Goal: Task Accomplishment & Management: Use online tool/utility

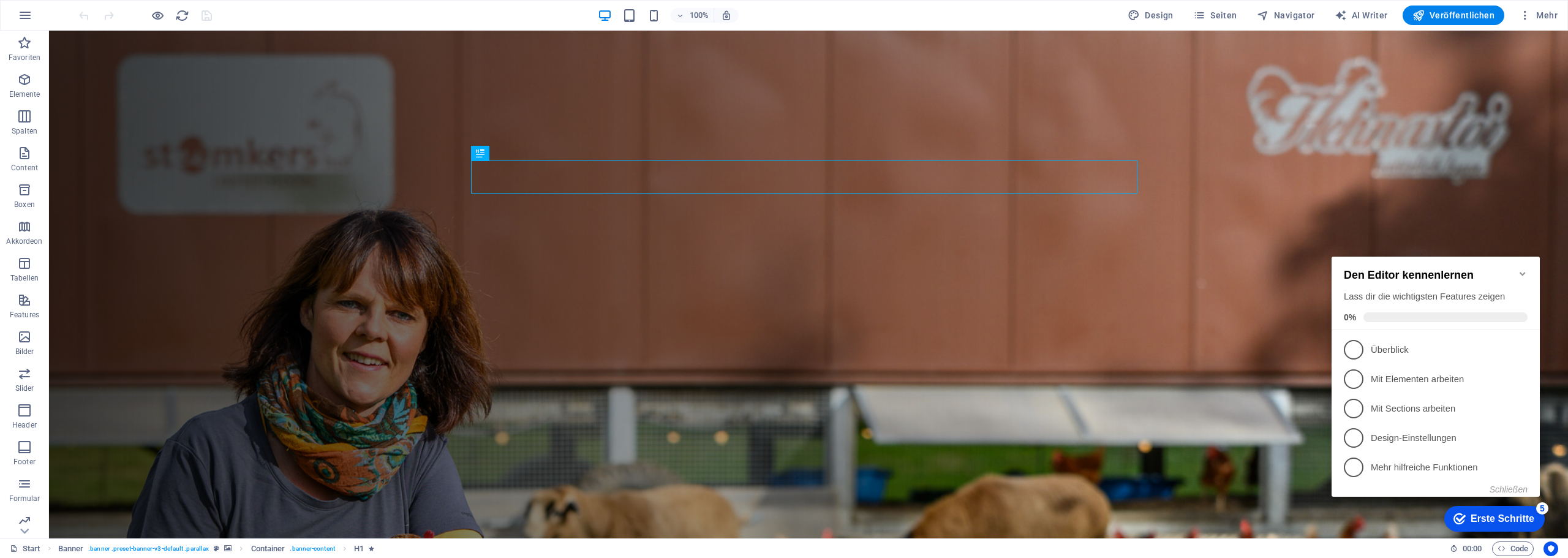
click at [1522, 269] on icon "Minimize checklist" at bounding box center [1522, 273] width 10 height 10
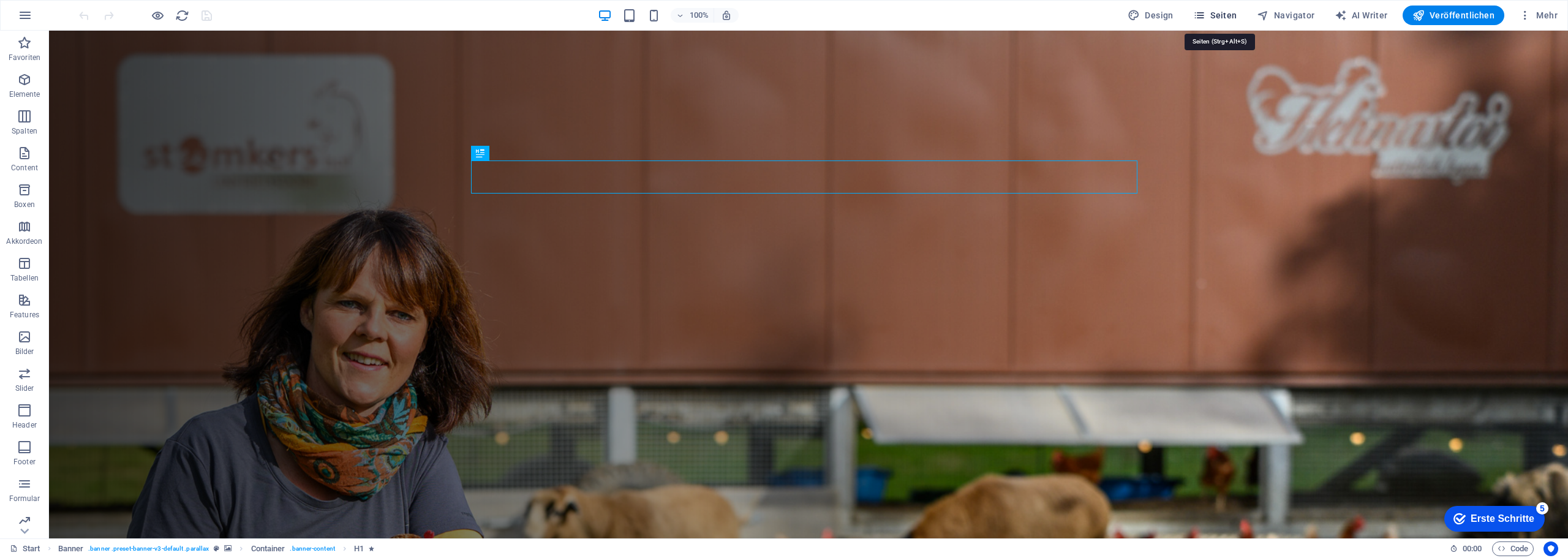
click at [1228, 16] on span "Seiten" at bounding box center [1215, 15] width 44 height 12
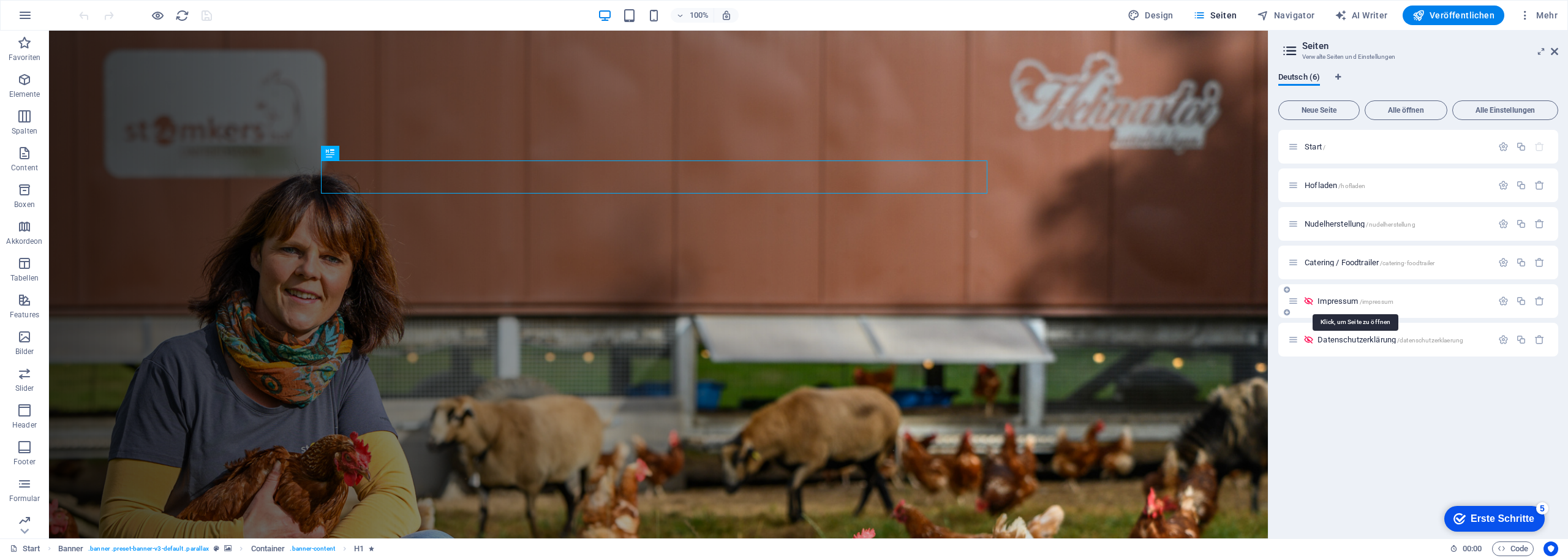
click at [1364, 304] on span "/impressum" at bounding box center [1377, 301] width 34 height 7
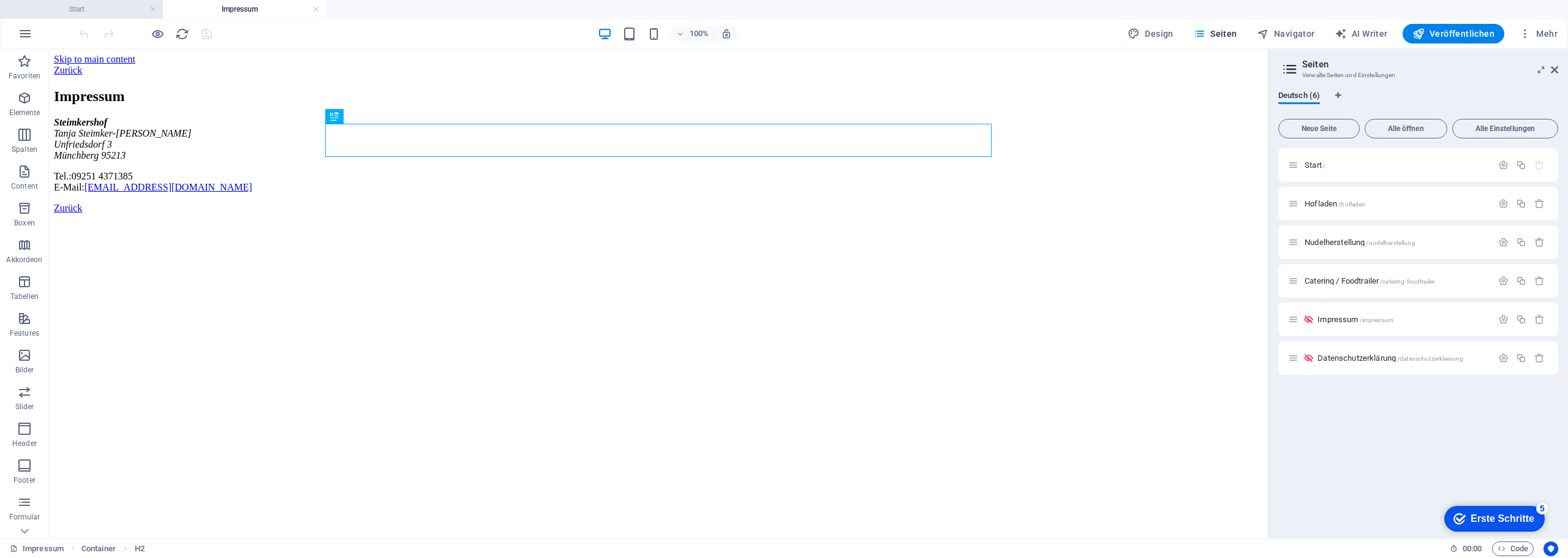
click at [82, 4] on h4 "Start" at bounding box center [82, 9] width 163 height 13
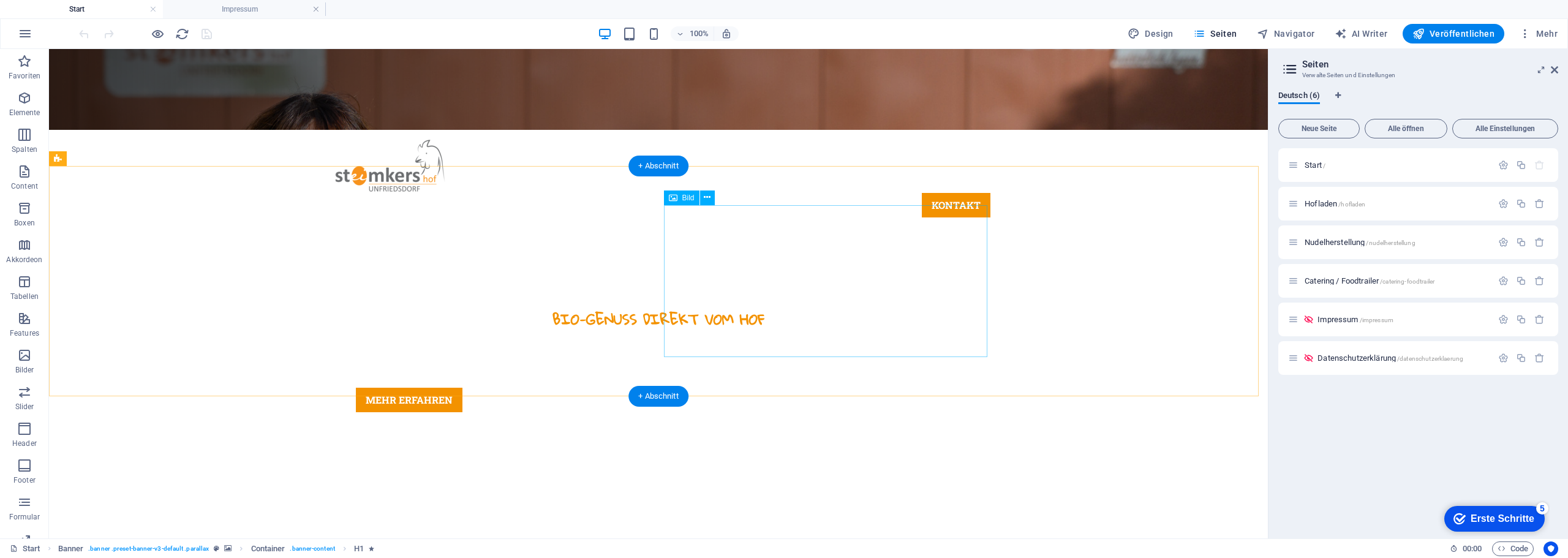
scroll to position [429, 0]
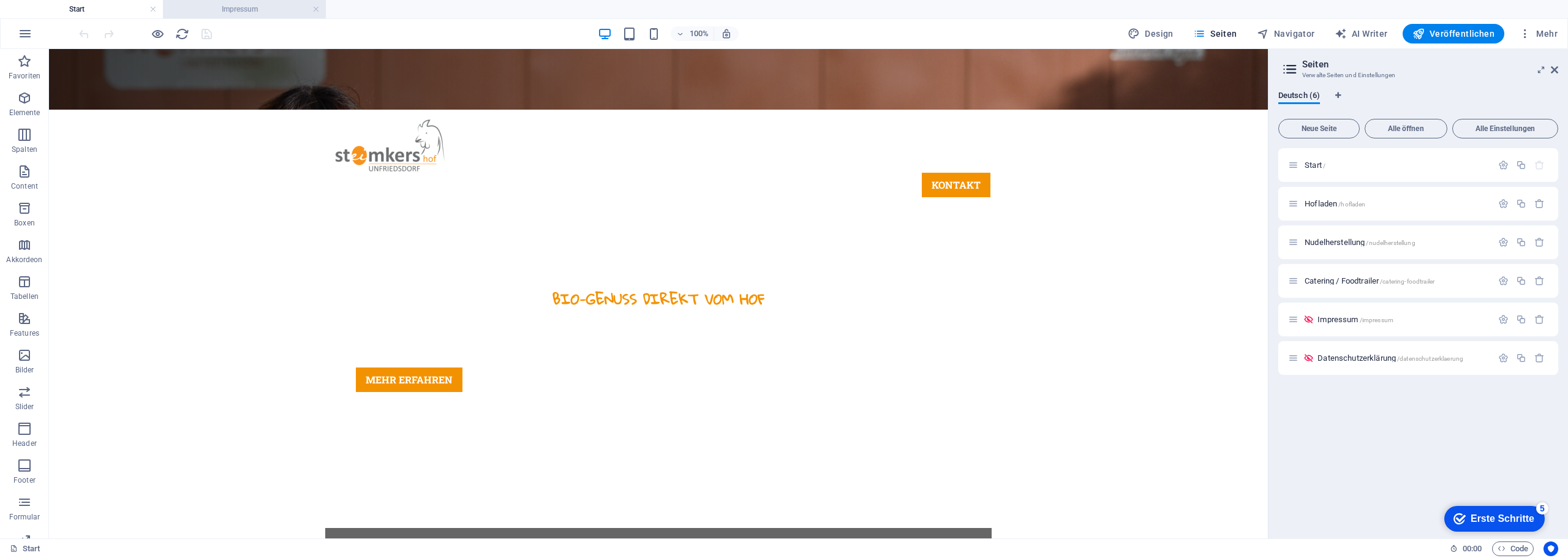
click at [260, 3] on h4 "Impressum" at bounding box center [245, 9] width 163 height 13
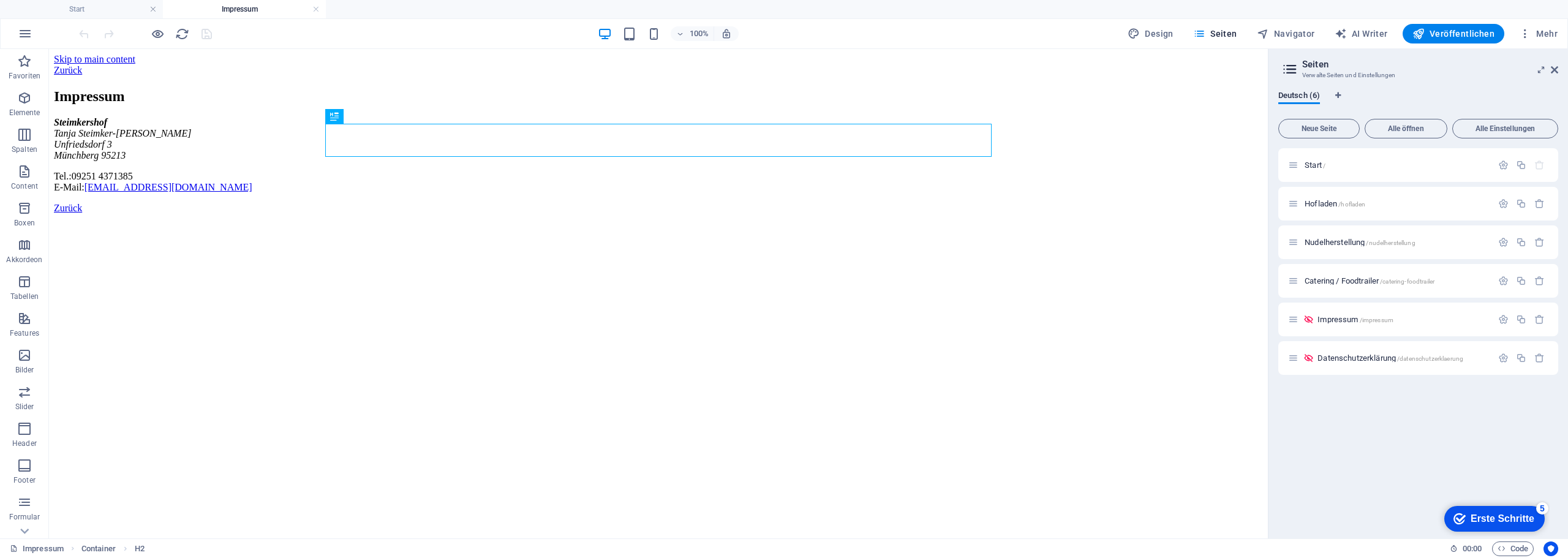
scroll to position [0, 0]
click at [79, 4] on h4 "Start" at bounding box center [82, 9] width 163 height 13
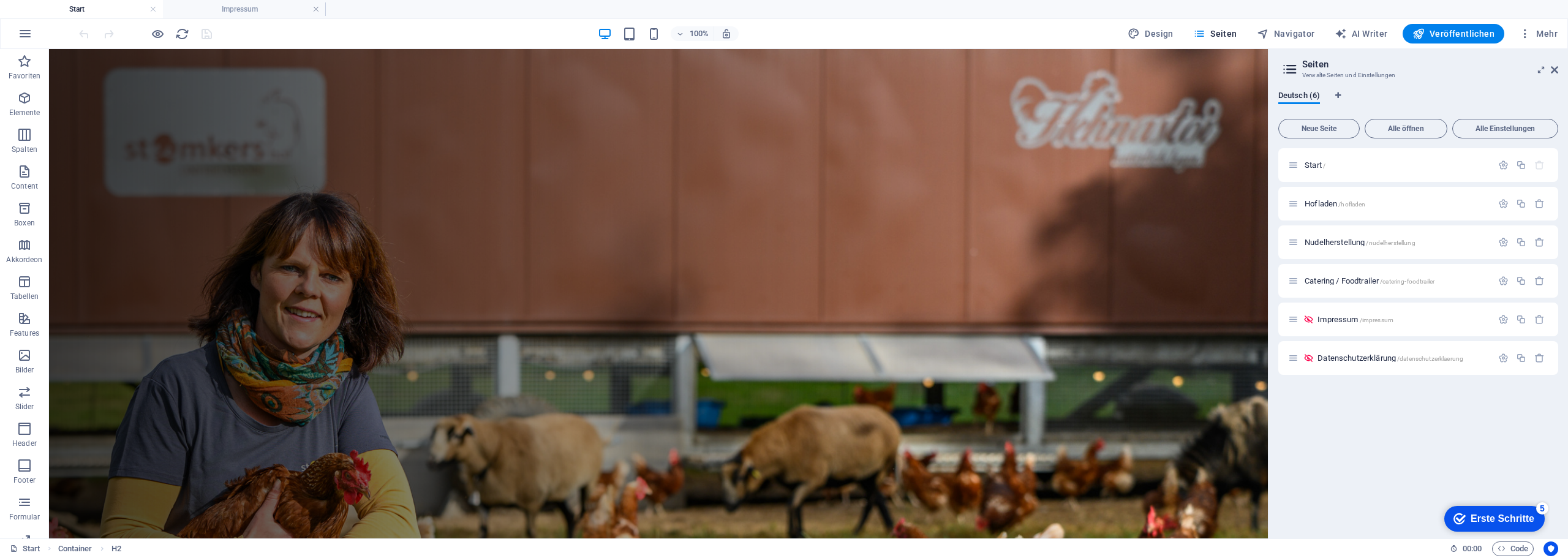
scroll to position [429, 0]
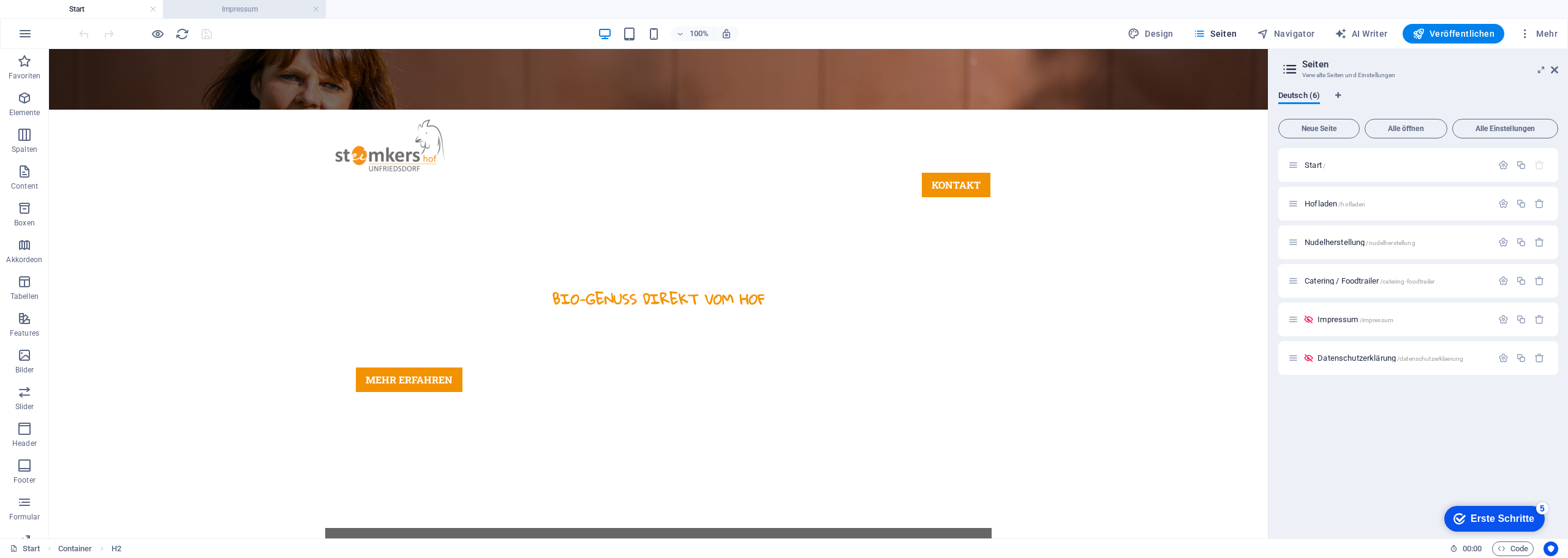
click at [232, 8] on h4 "Impressum" at bounding box center [245, 9] width 163 height 13
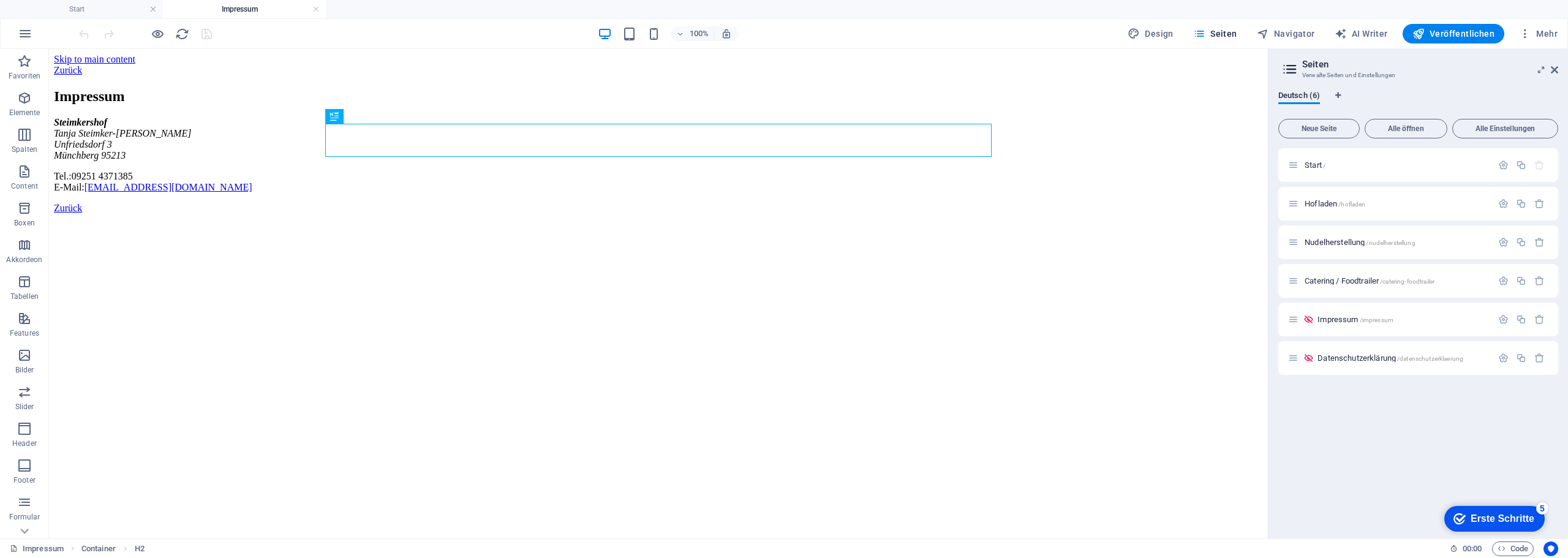
scroll to position [0, 0]
click at [316, 10] on link at bounding box center [316, 10] width 7 height 12
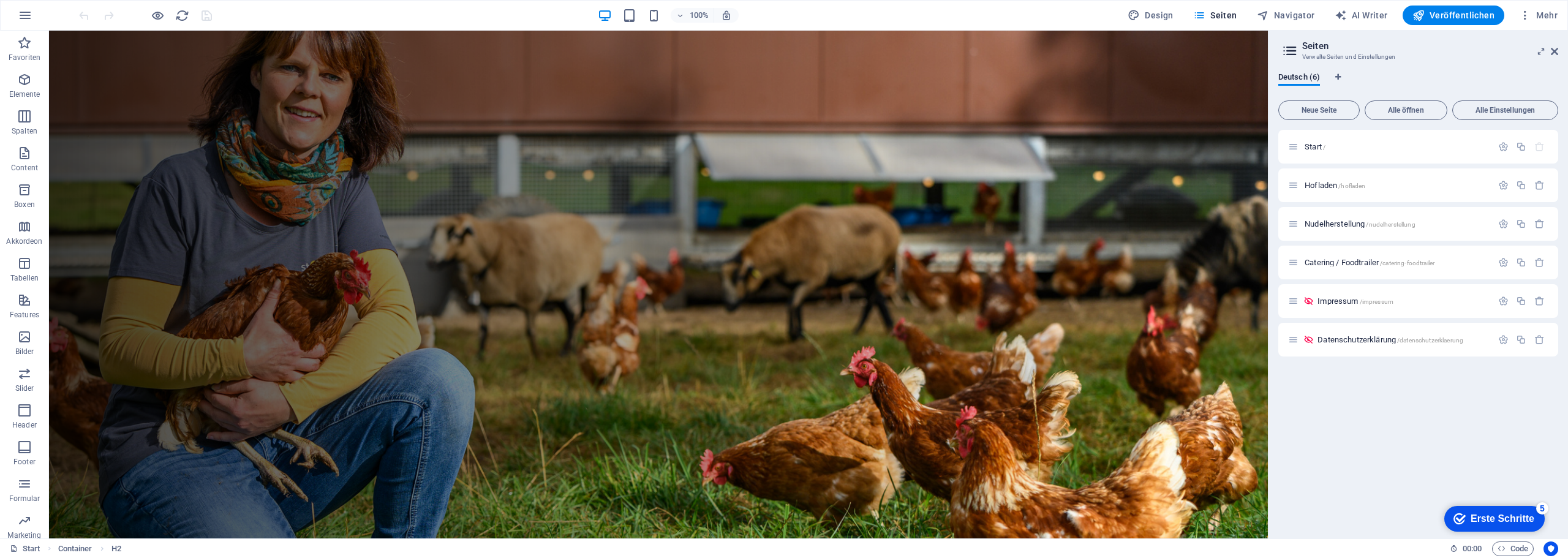
scroll to position [429, 0]
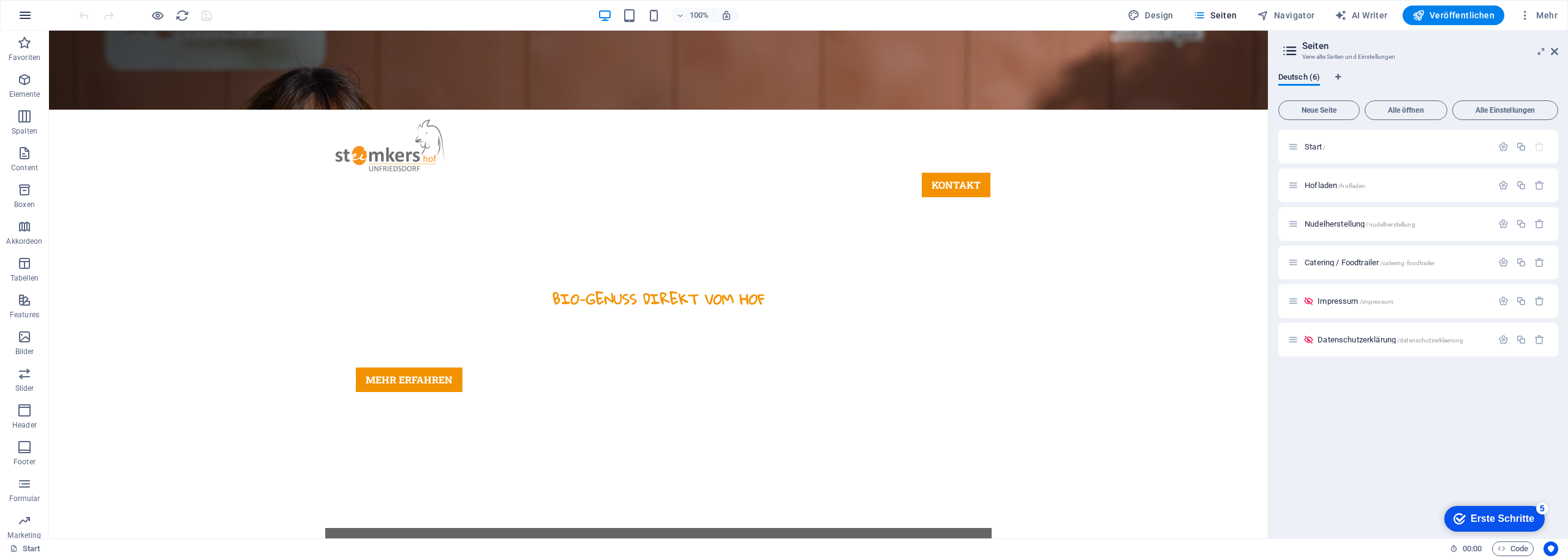
click at [16, 20] on button "button" at bounding box center [25, 15] width 29 height 29
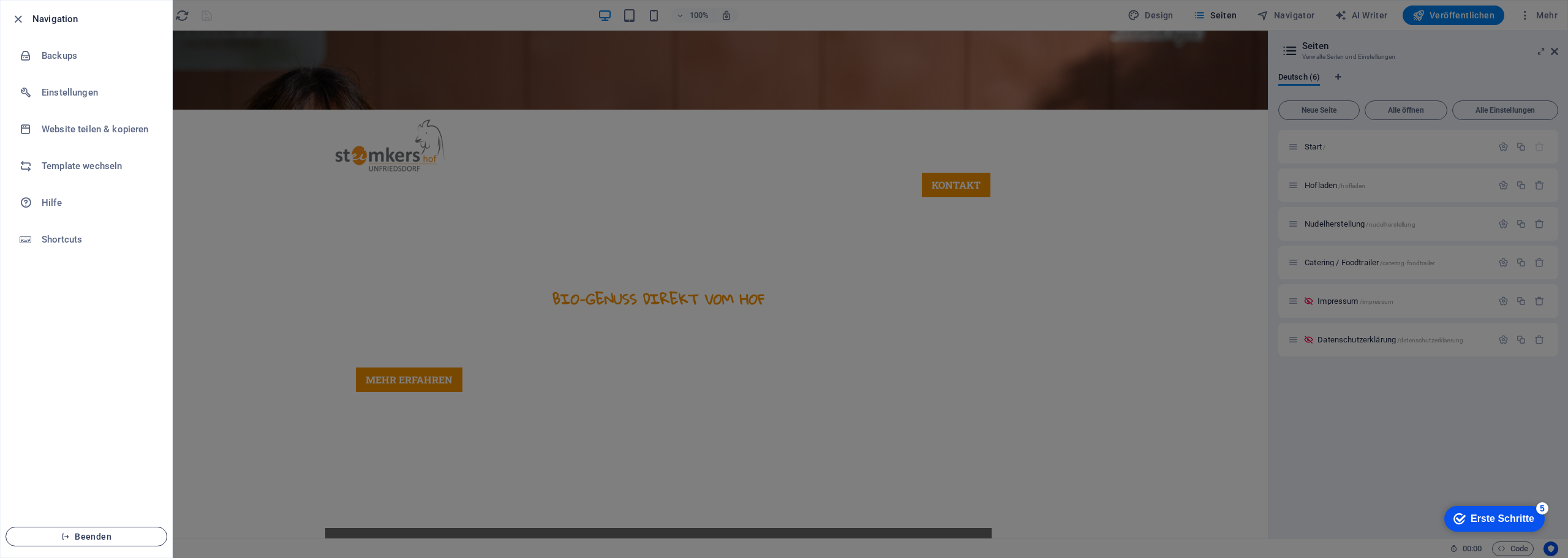
click at [103, 535] on span "Beenden" at bounding box center [87, 536] width 141 height 10
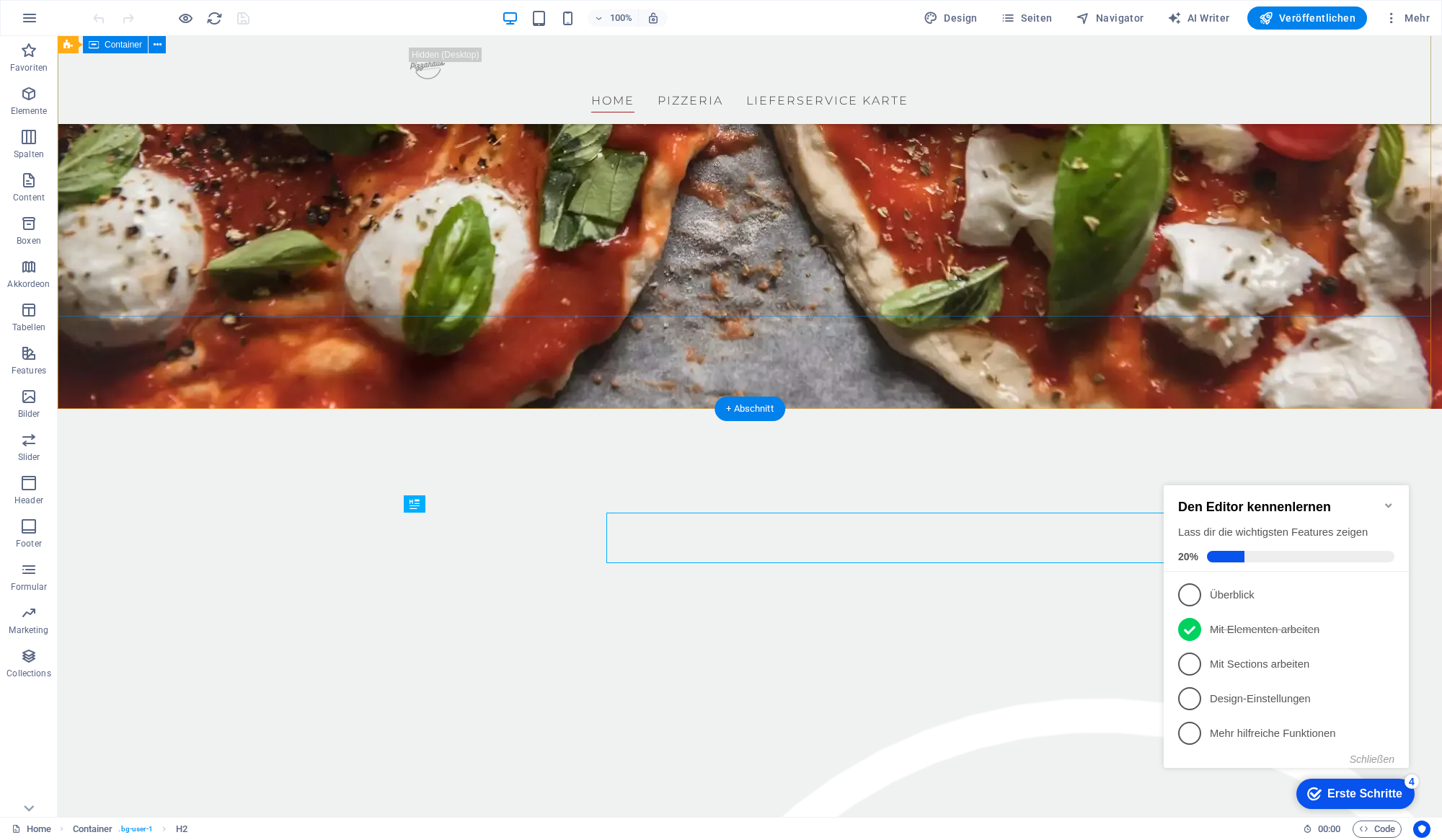
scroll to position [378, 0]
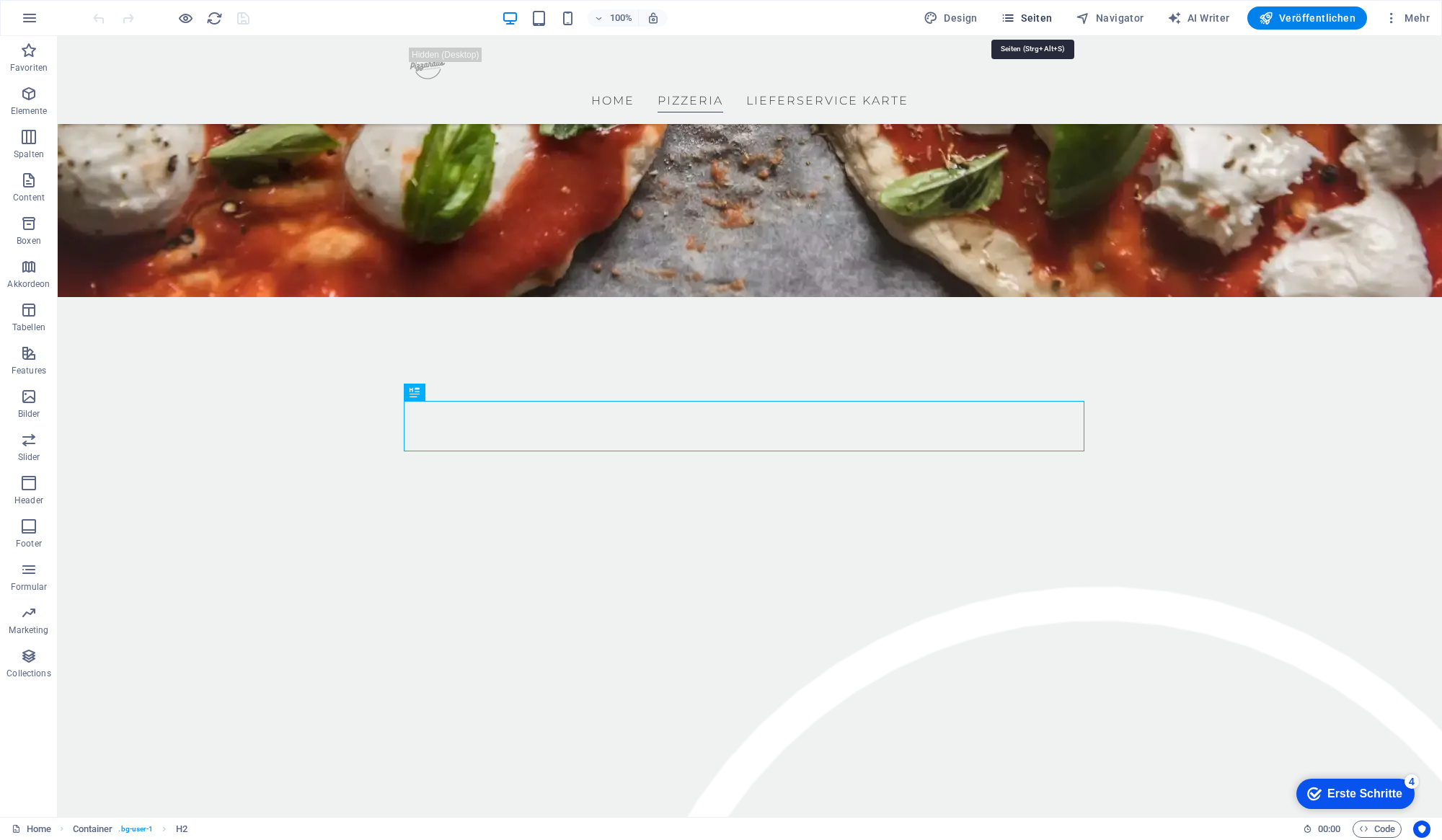
click at [1015, 19] on icon "button" at bounding box center [1008, 17] width 15 height 15
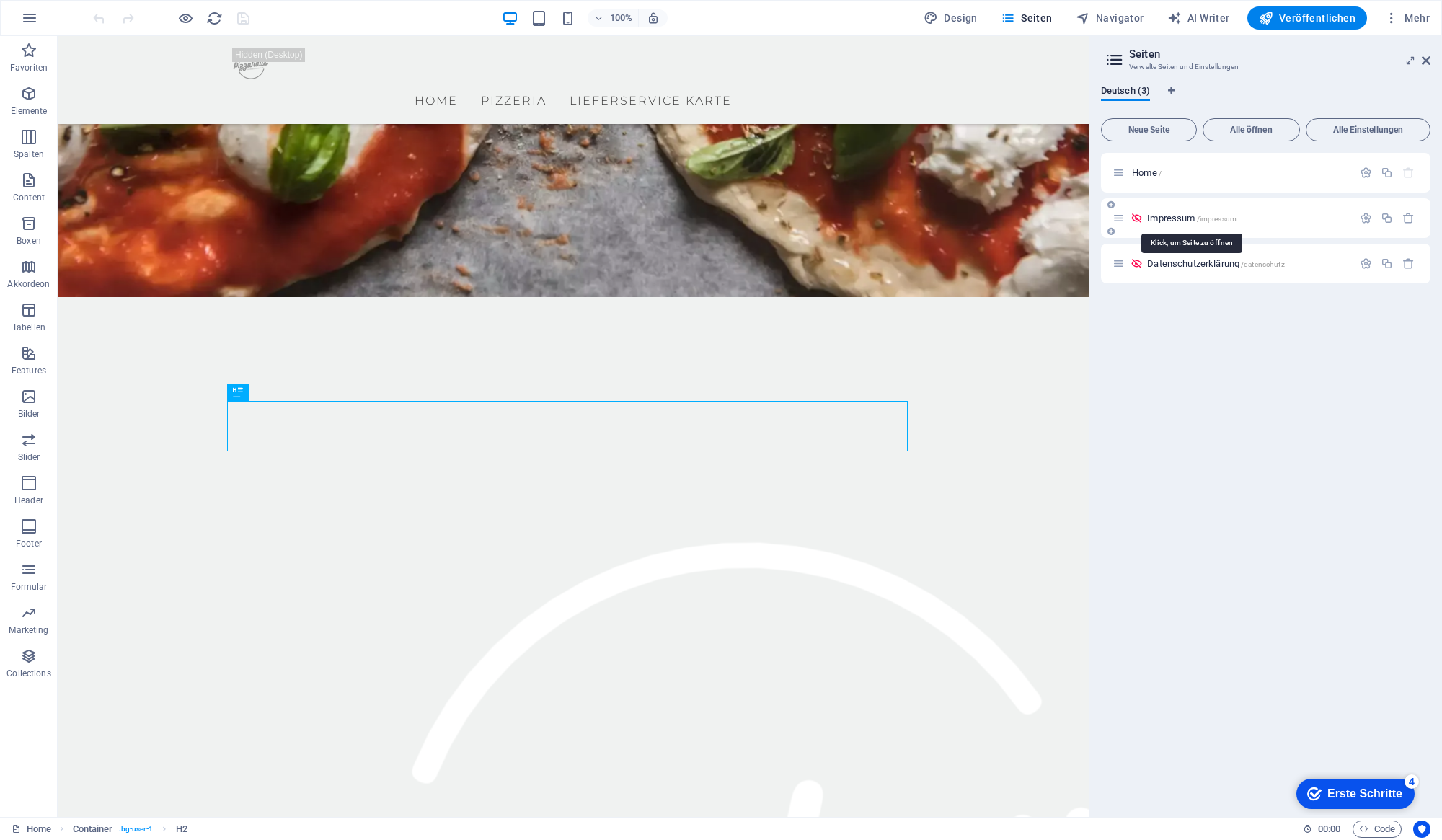
click at [1210, 217] on span "/impressum" at bounding box center [1217, 218] width 40 height 8
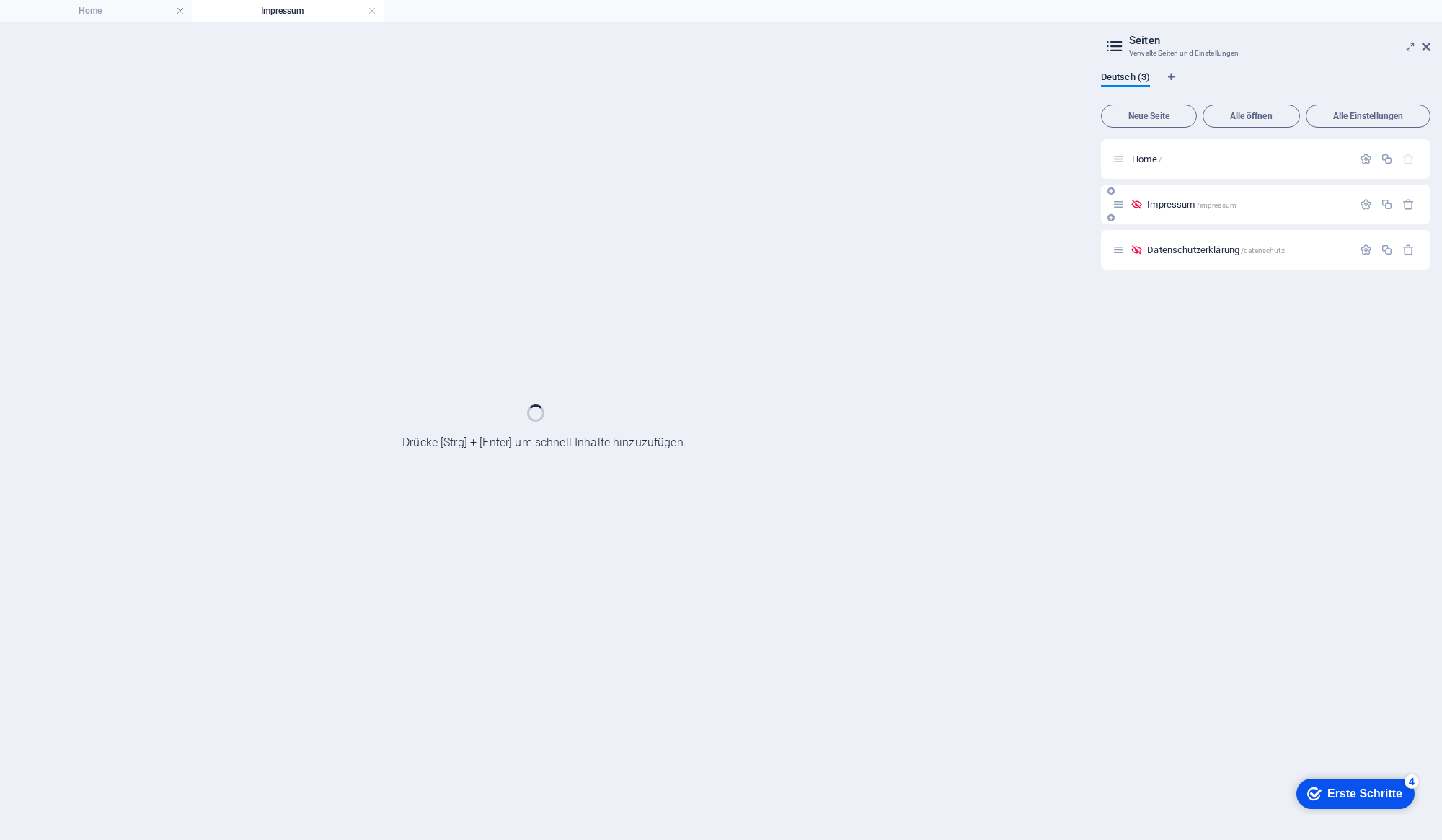
click at [1210, 217] on div "Impressum /impressum" at bounding box center [1266, 204] width 330 height 40
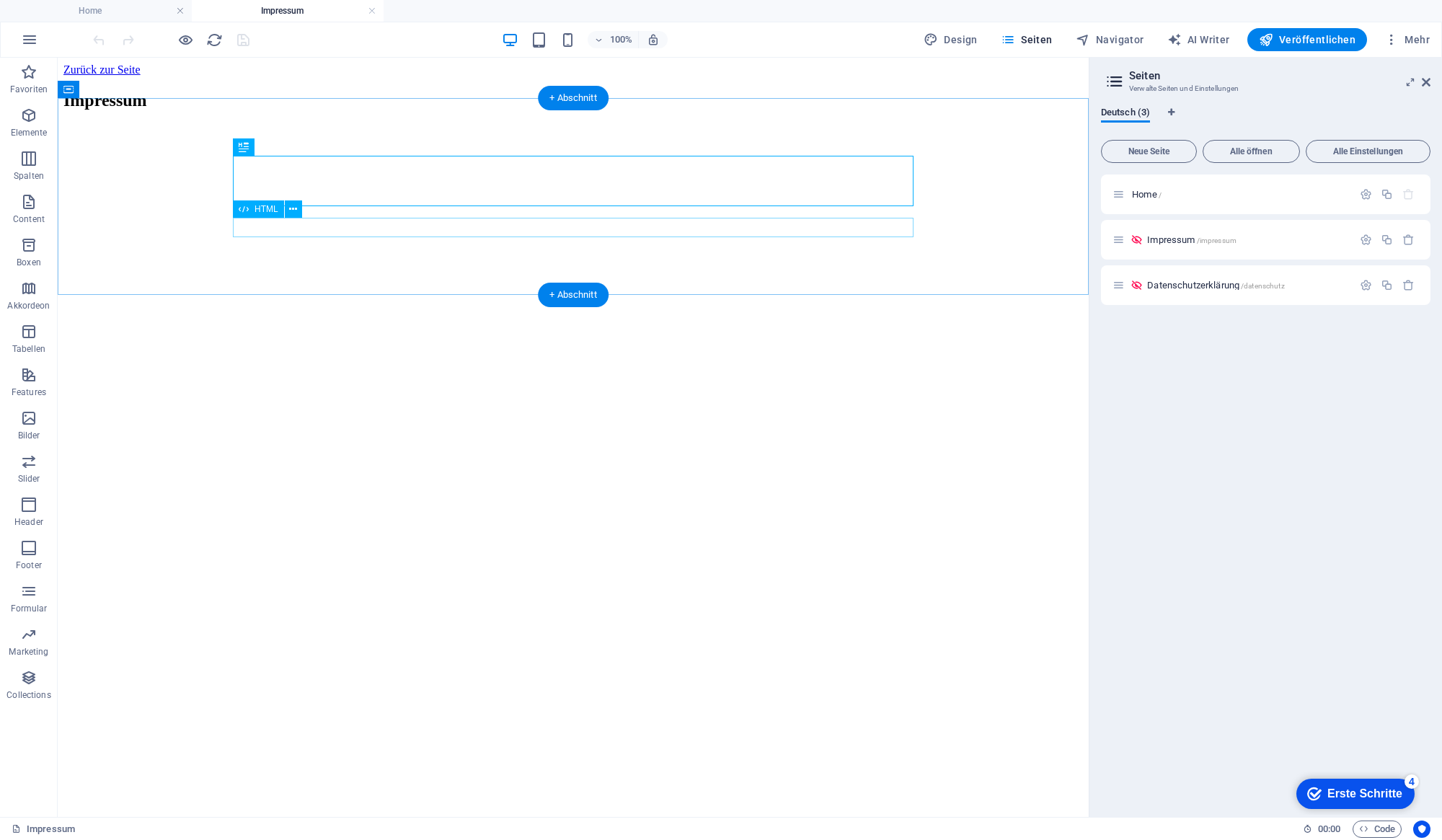
click at [311, 136] on div at bounding box center [572, 136] width 1019 height 0
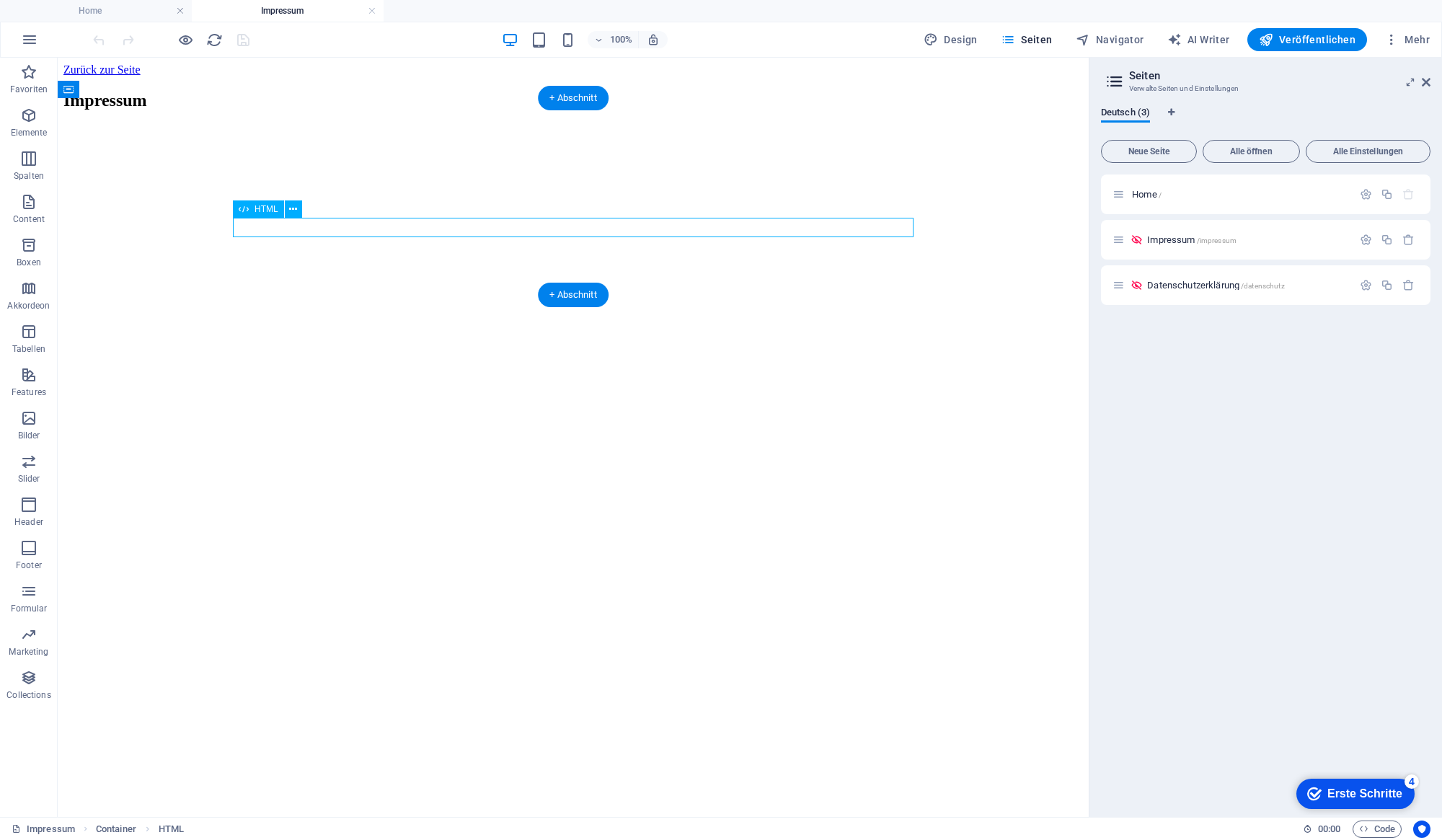
click at [311, 136] on div at bounding box center [572, 136] width 1019 height 0
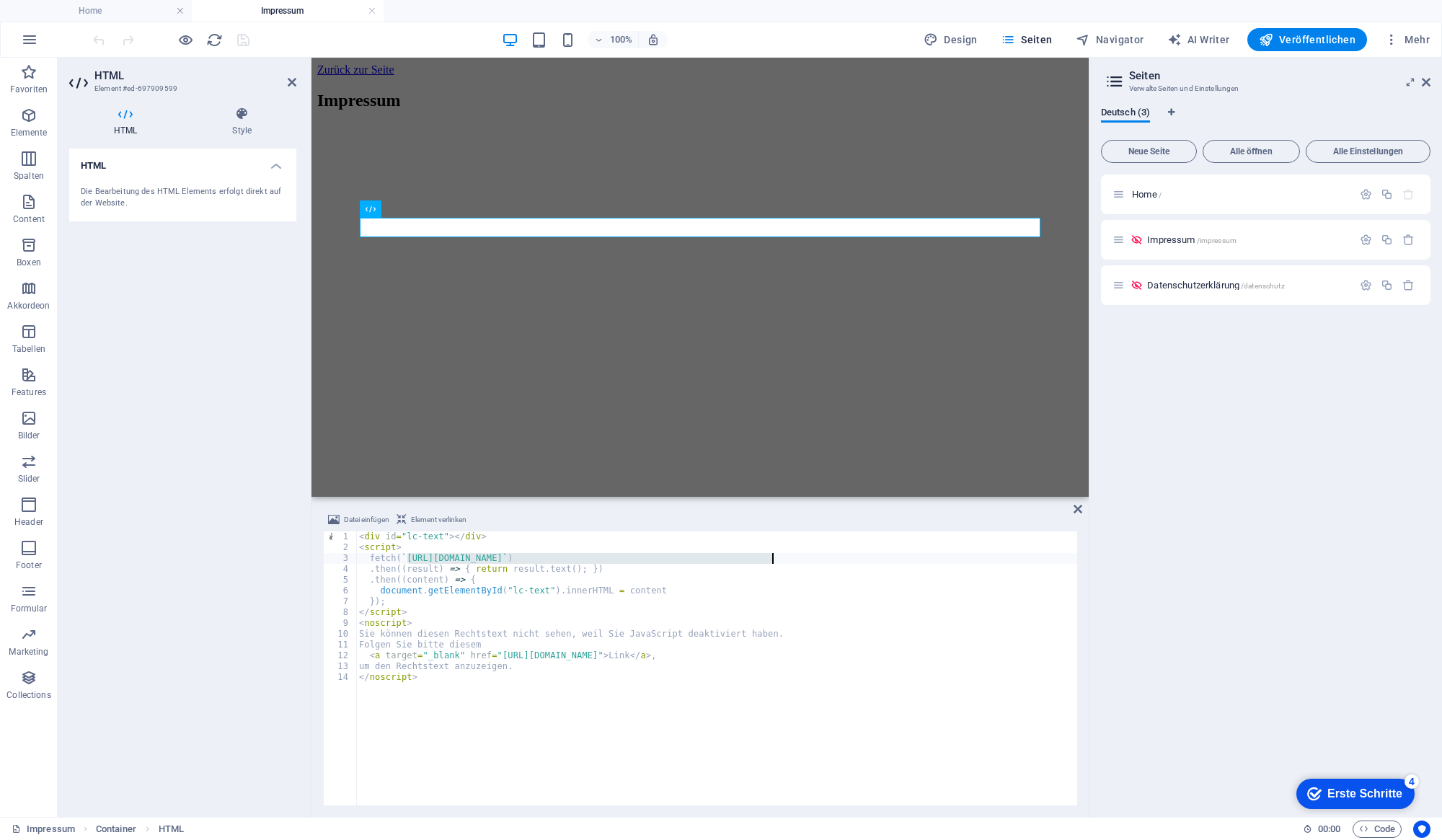
drag, startPoint x: 406, startPoint y: 558, endPoint x: 773, endPoint y: 554, distance: 367.0
click at [773, 554] on div "< div id = "lc-text" > </ div > < script > fetch ( ` [URL][DOMAIN_NAME] ` ) . t…" at bounding box center [772, 678] width 832 height 293
click at [405, 536] on div "< div id = "lc-text" > </ div > < script > fetch ( ` [URL][DOMAIN_NAME] ` ) . t…" at bounding box center [772, 678] width 832 height 293
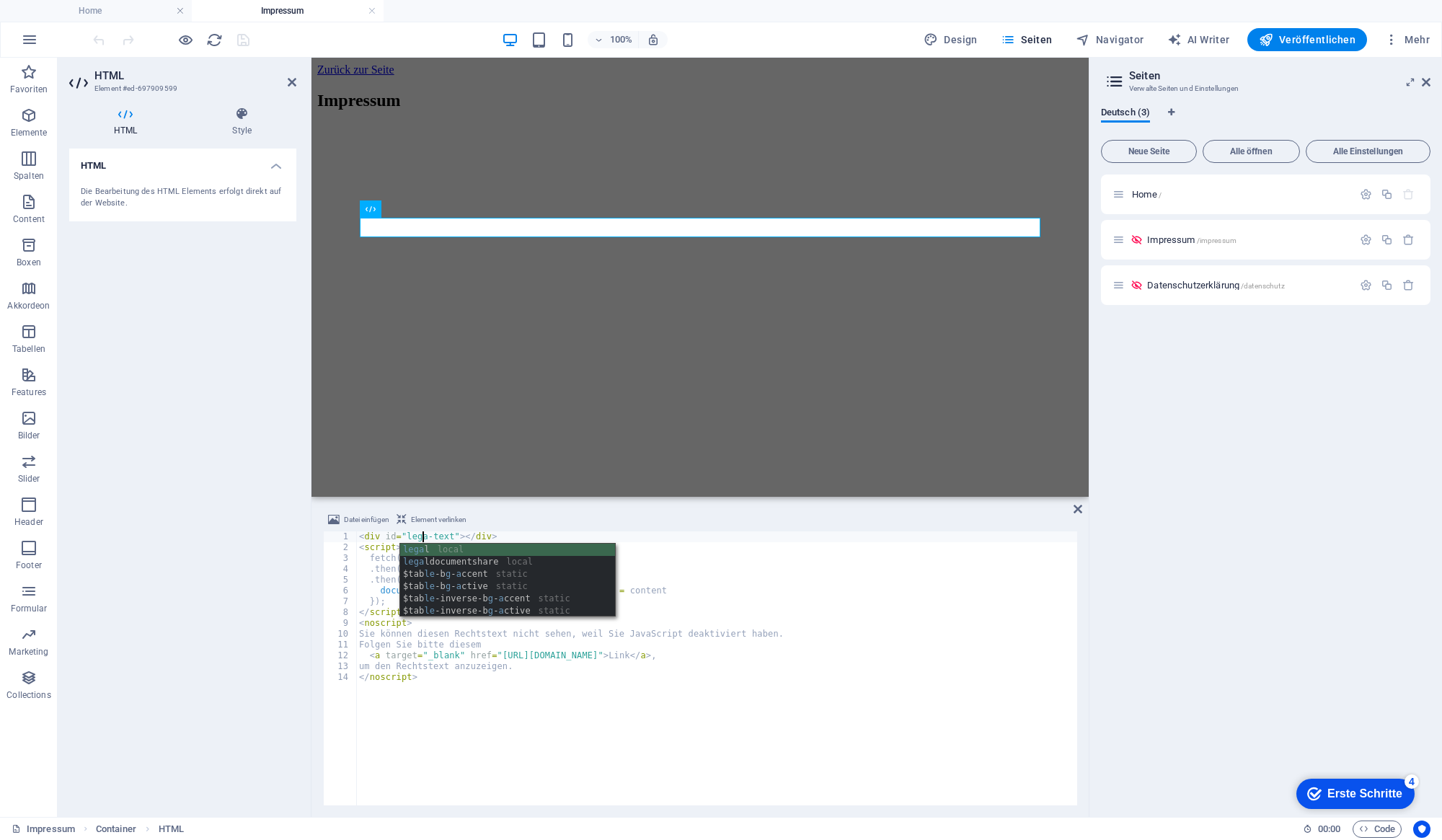
scroll to position [0, 6]
click at [511, 586] on div "< div id = "legal-text" > </ div > < script > fetch ( ` [URL][DOMAIN_NAME] ` ) …" at bounding box center [772, 678] width 832 height 293
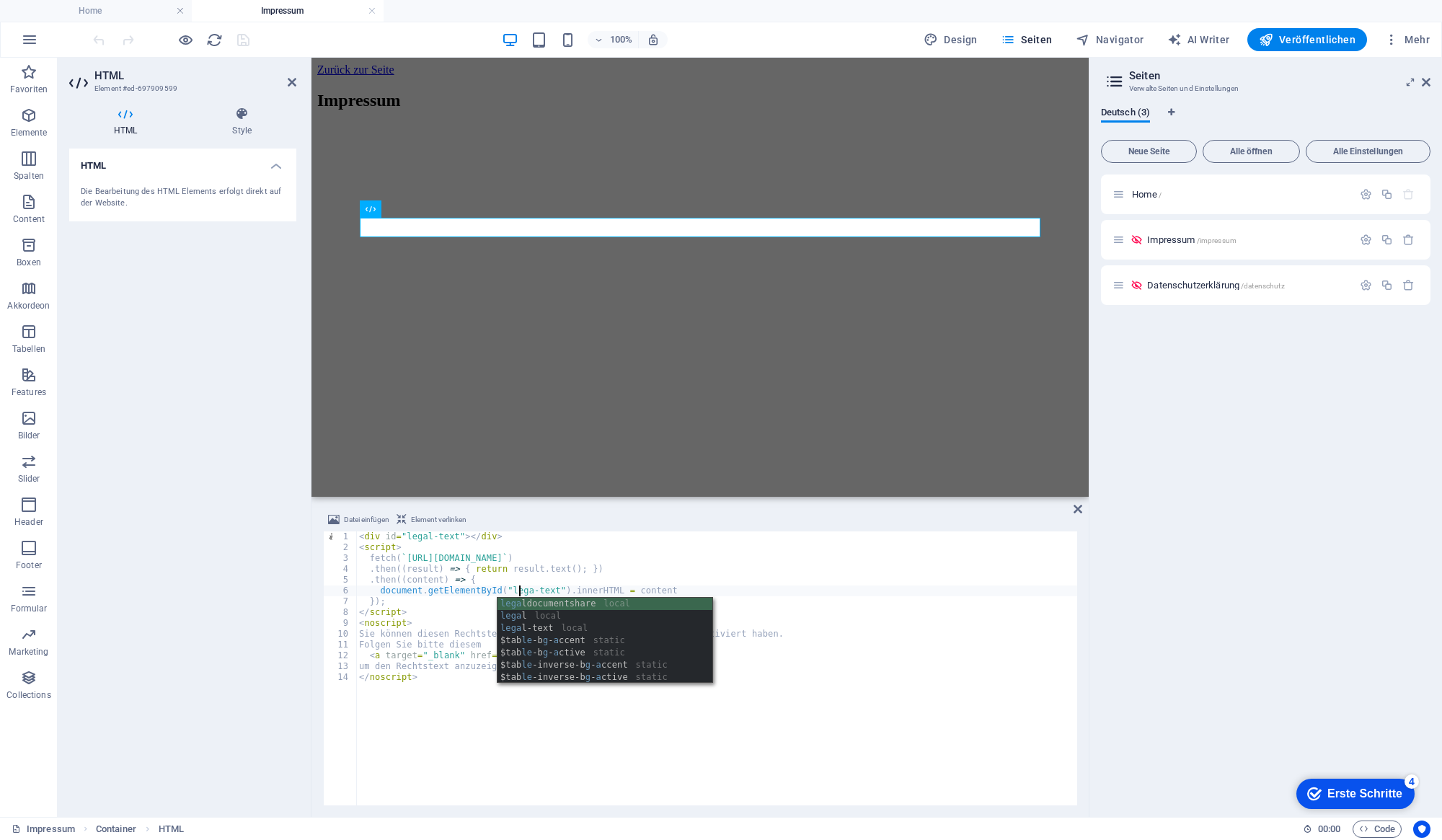
scroll to position [0, 13]
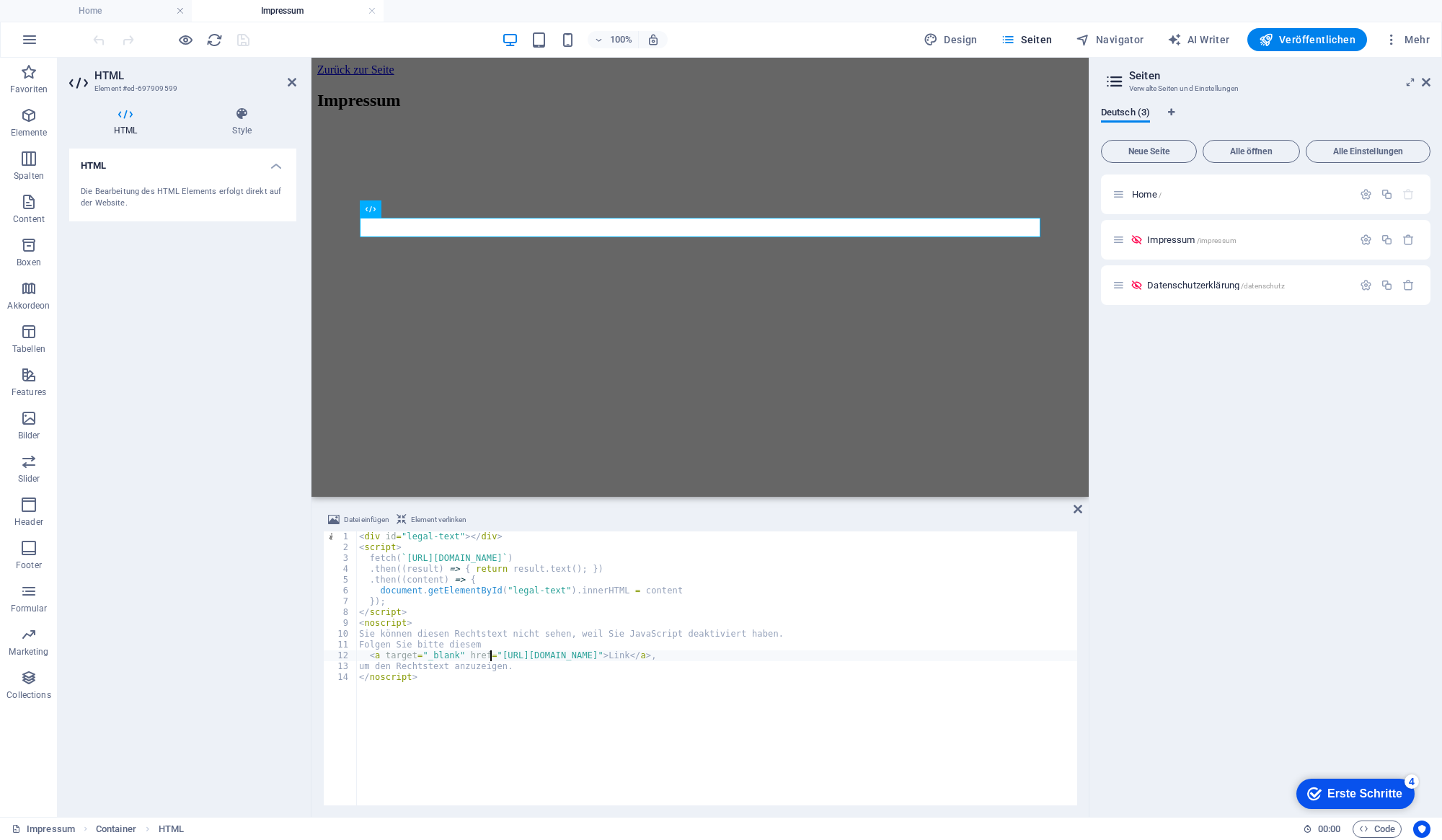
click at [489, 662] on div "< div id = "legal-text" > </ div > < script > fetch ( ` [URL][DOMAIN_NAME] ` ) …" at bounding box center [772, 678] width 832 height 293
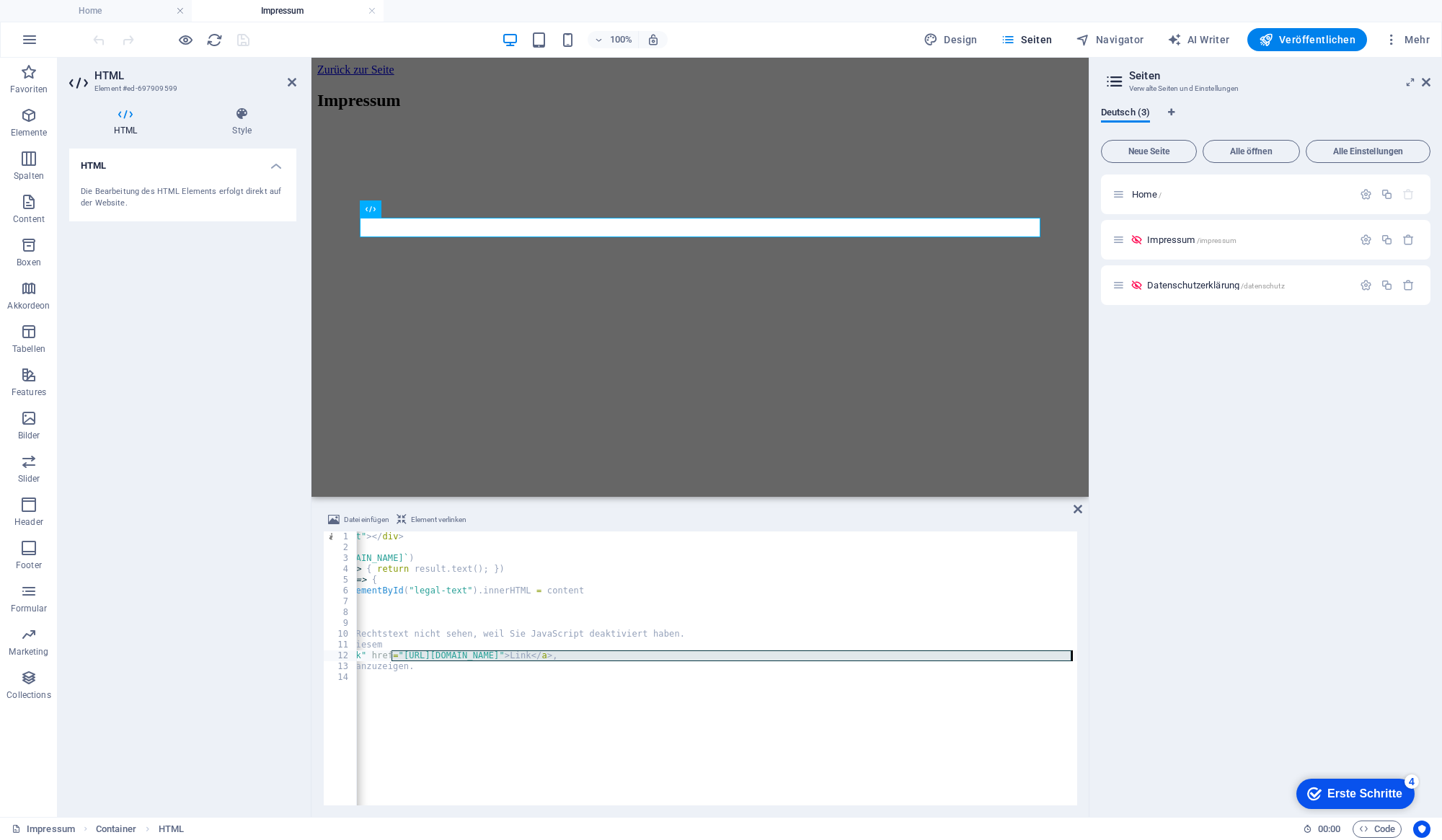
scroll to position [0, 111]
drag, startPoint x: 490, startPoint y: 656, endPoint x: 1018, endPoint y: 658, distance: 528.0
click at [1018, 658] on div "< div id = "legal-text" > </ div > < script > fetch ( ` [URL][DOMAIN_NAME] ` ) …" at bounding box center [661, 678] width 832 height 293
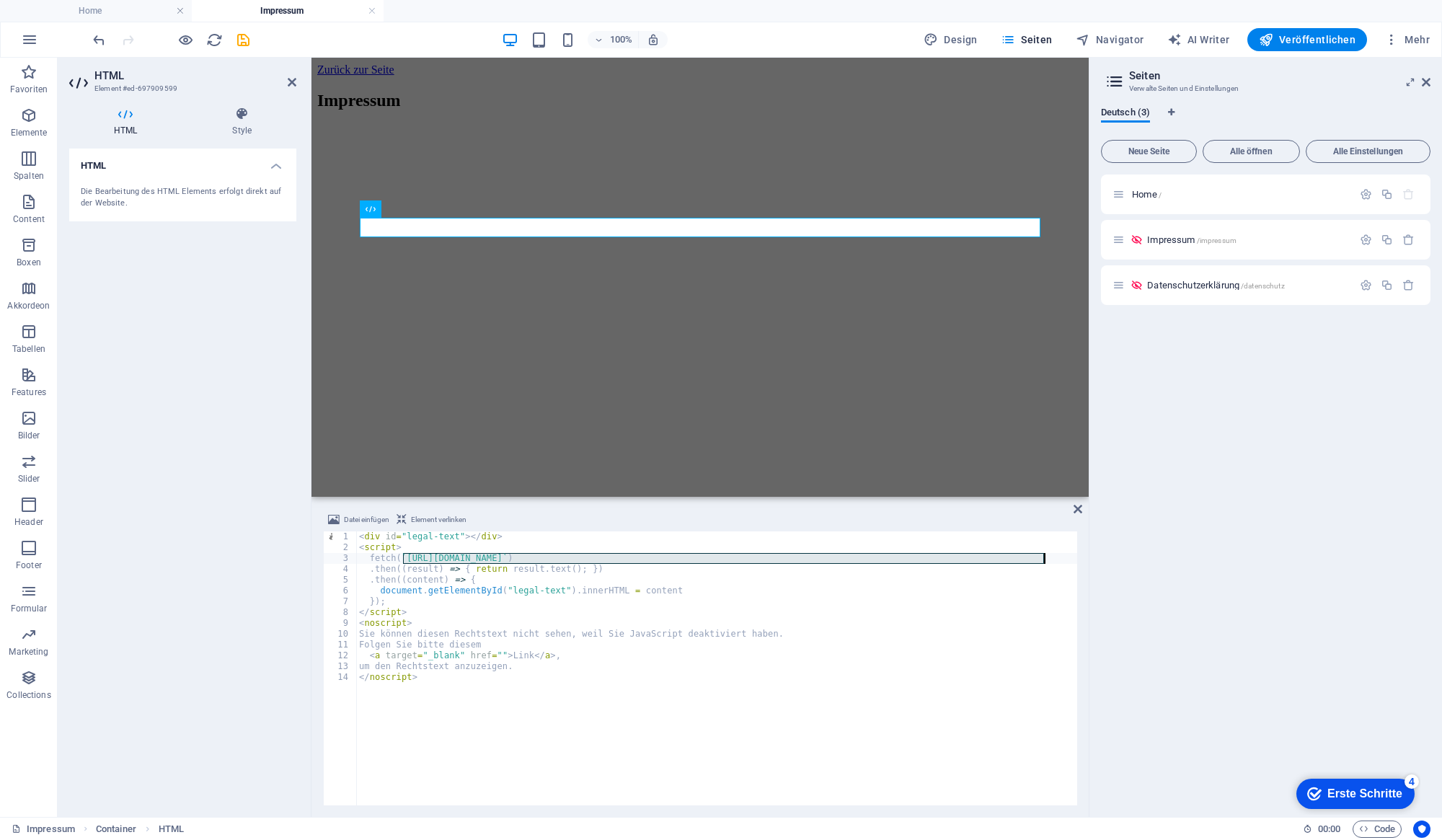
drag, startPoint x: 404, startPoint y: 556, endPoint x: 1044, endPoint y: 559, distance: 640.0
click at [1044, 559] on div "< div id = "legal-text" > </ div > < script > fetch ( ` [URL][DOMAIN_NAME] ` ) …" at bounding box center [716, 679] width 721 height 295
paste textarea "[DOMAIN_NAME][URL]"
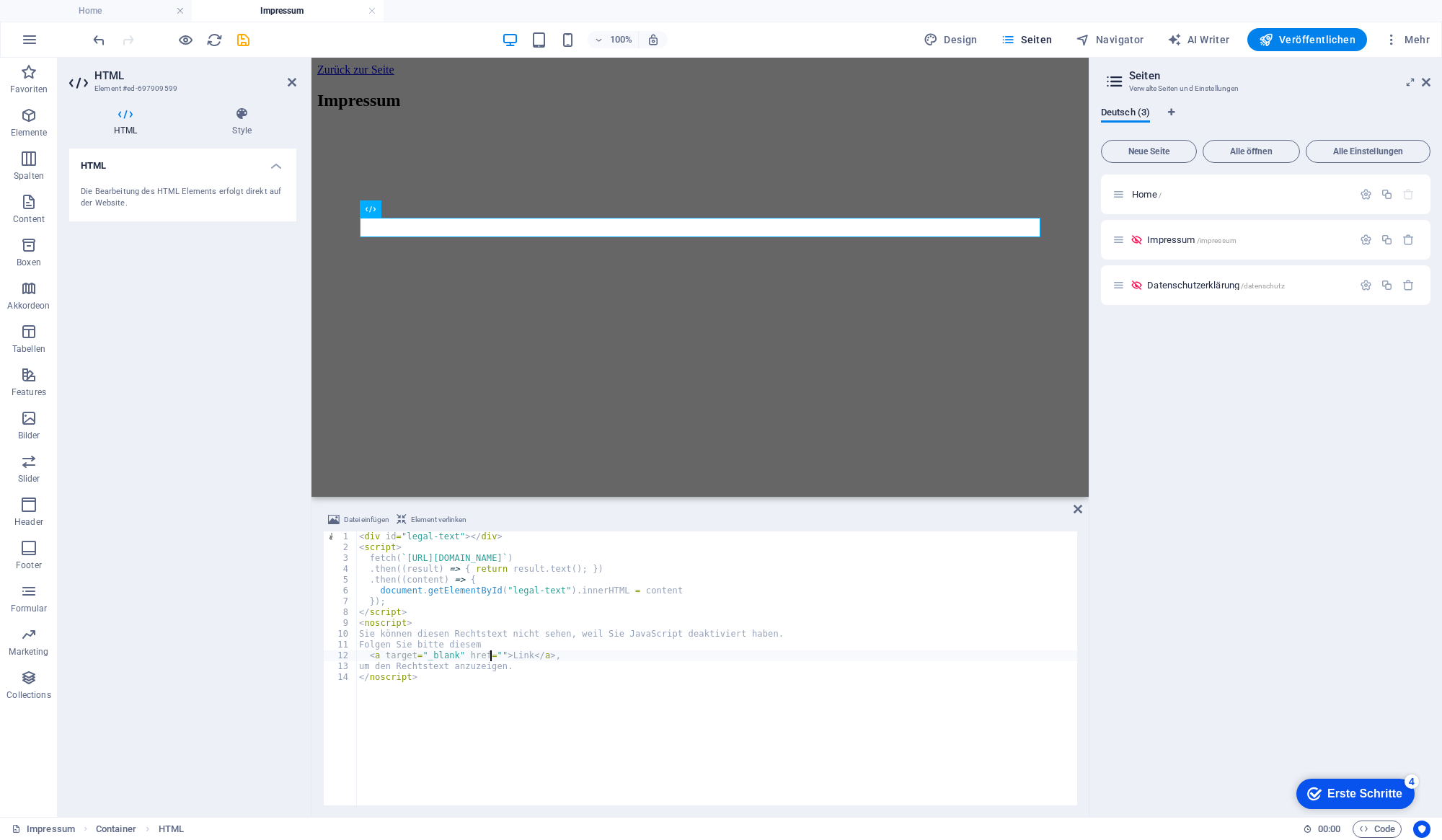
click at [491, 654] on div "< div id = "legal-text" > </ div > < script > fetch ( ` [URL][DOMAIN_NAME] ` ) …" at bounding box center [716, 679] width 721 height 295
paste textarea "[URL][DOMAIN_NAME]"
type textarea "<a target="_blank" href="[URL][DOMAIN_NAME]">Link</a>,"
click at [248, 46] on icon "save" at bounding box center [242, 40] width 16 height 16
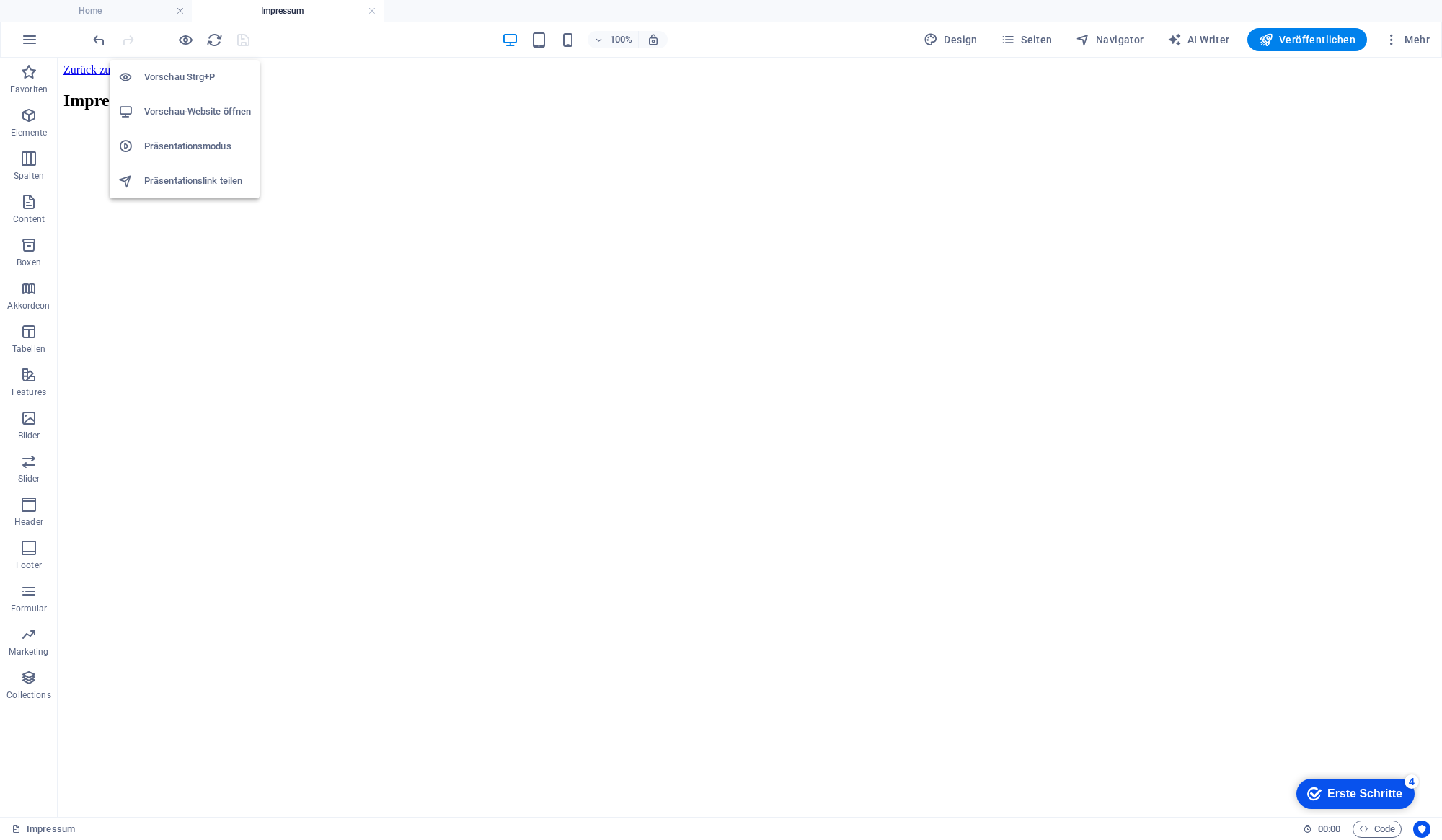
click at [182, 109] on h6 "Vorschau-Website öffnen" at bounding box center [197, 112] width 107 height 17
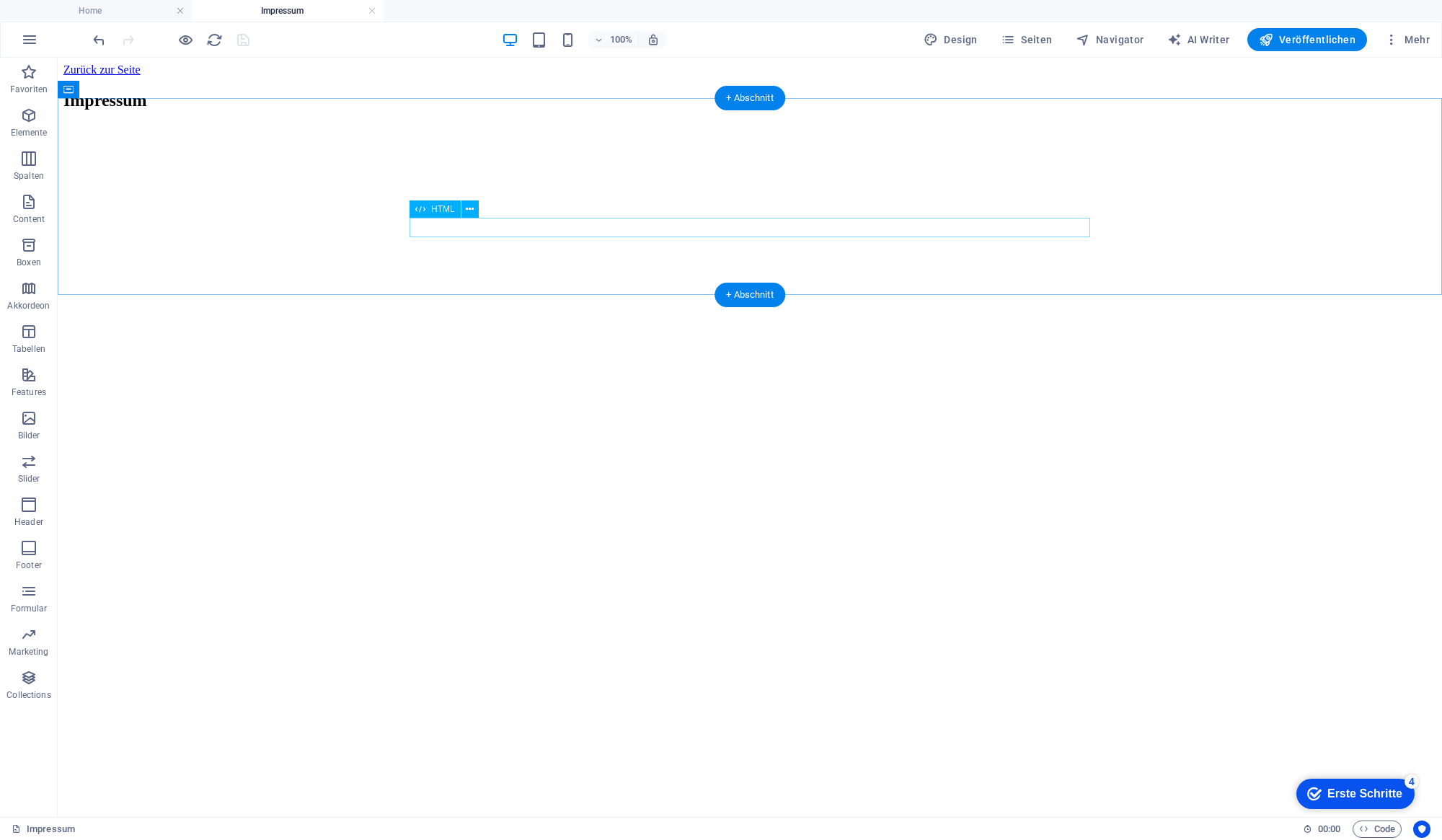
click at [489, 136] on div at bounding box center [749, 136] width 1373 height 0
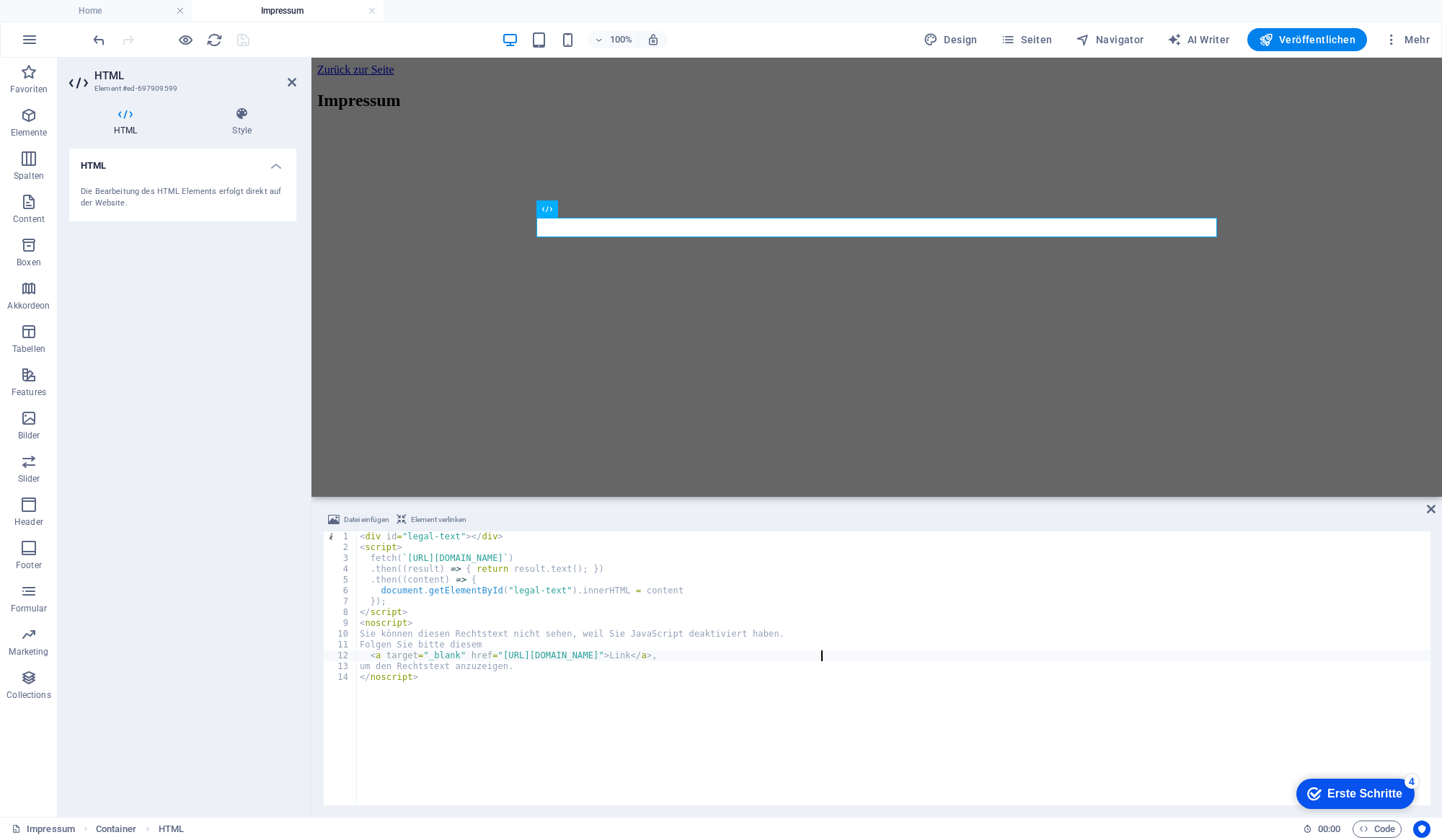
click at [592, 572] on div "< div id = "legal-text" > </ div > < script > fetch ( ` [URL][DOMAIN_NAME] ` ) …" at bounding box center [894, 679] width 1074 height 295
click at [561, 592] on div "< div id = "legal-text" > </ div > < script > fetch ( ` [URL][DOMAIN_NAME] ` ) …" at bounding box center [894, 679] width 1074 height 295
click at [676, 598] on div "< div id = "legal-text" > </ div > < script > fetch ( ` [URL][DOMAIN_NAME] ` ) …" at bounding box center [894, 679] width 1074 height 295
click at [678, 592] on div "< div id = "legal-text" > </ div > < script > fetch ( ` [URL][DOMAIN_NAME] ` ) …" at bounding box center [894, 679] width 1074 height 295
click at [420, 560] on div "< div id = "legal-text" > </ div > < script > fetch ( ` [URL][DOMAIN_NAME] ` ) …" at bounding box center [894, 679] width 1074 height 295
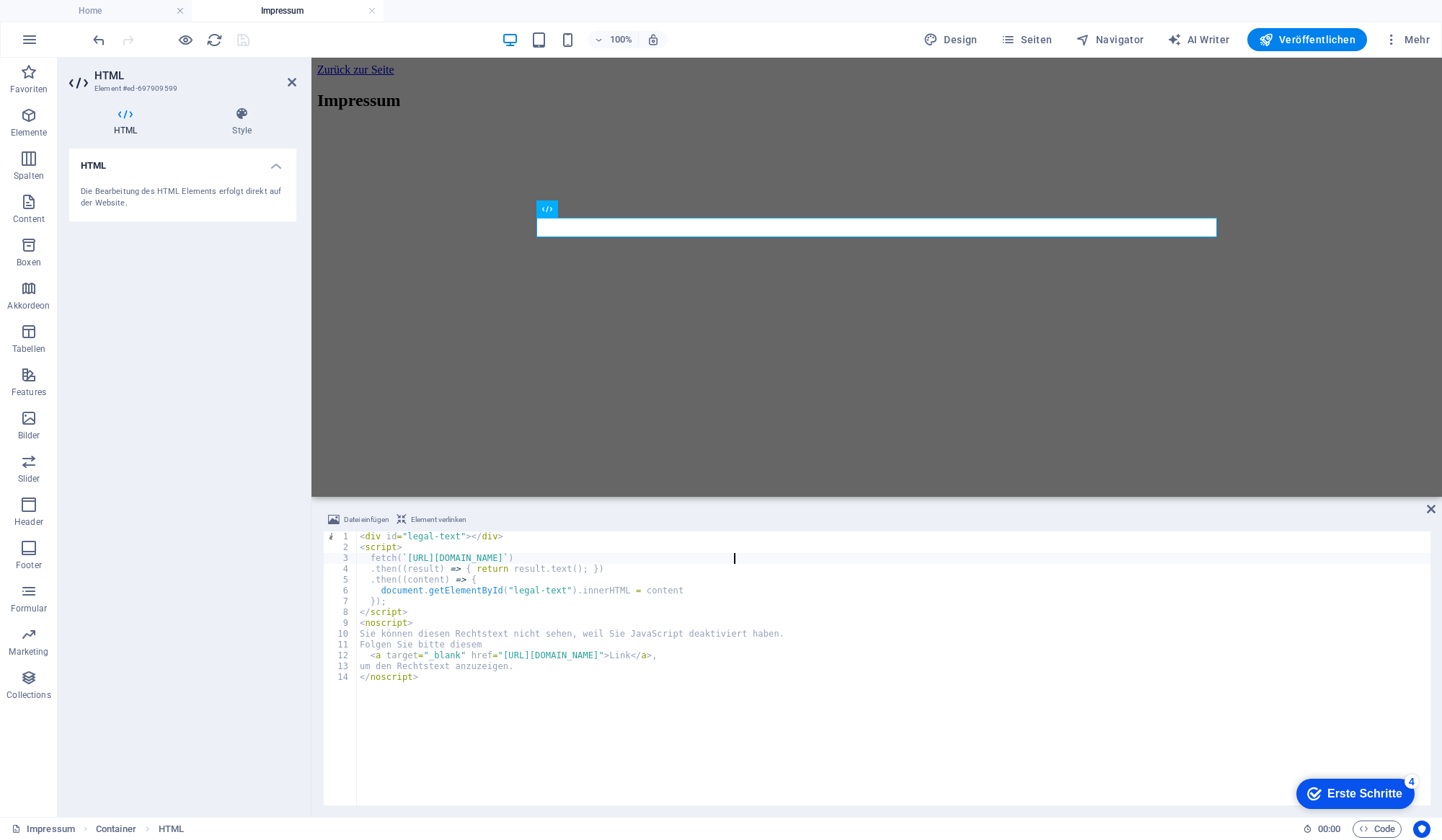
click at [734, 559] on div "< div id = "legal-text" > </ div > < script > fetch ( ` [URL][DOMAIN_NAME] ` ) …" at bounding box center [894, 679] width 1074 height 295
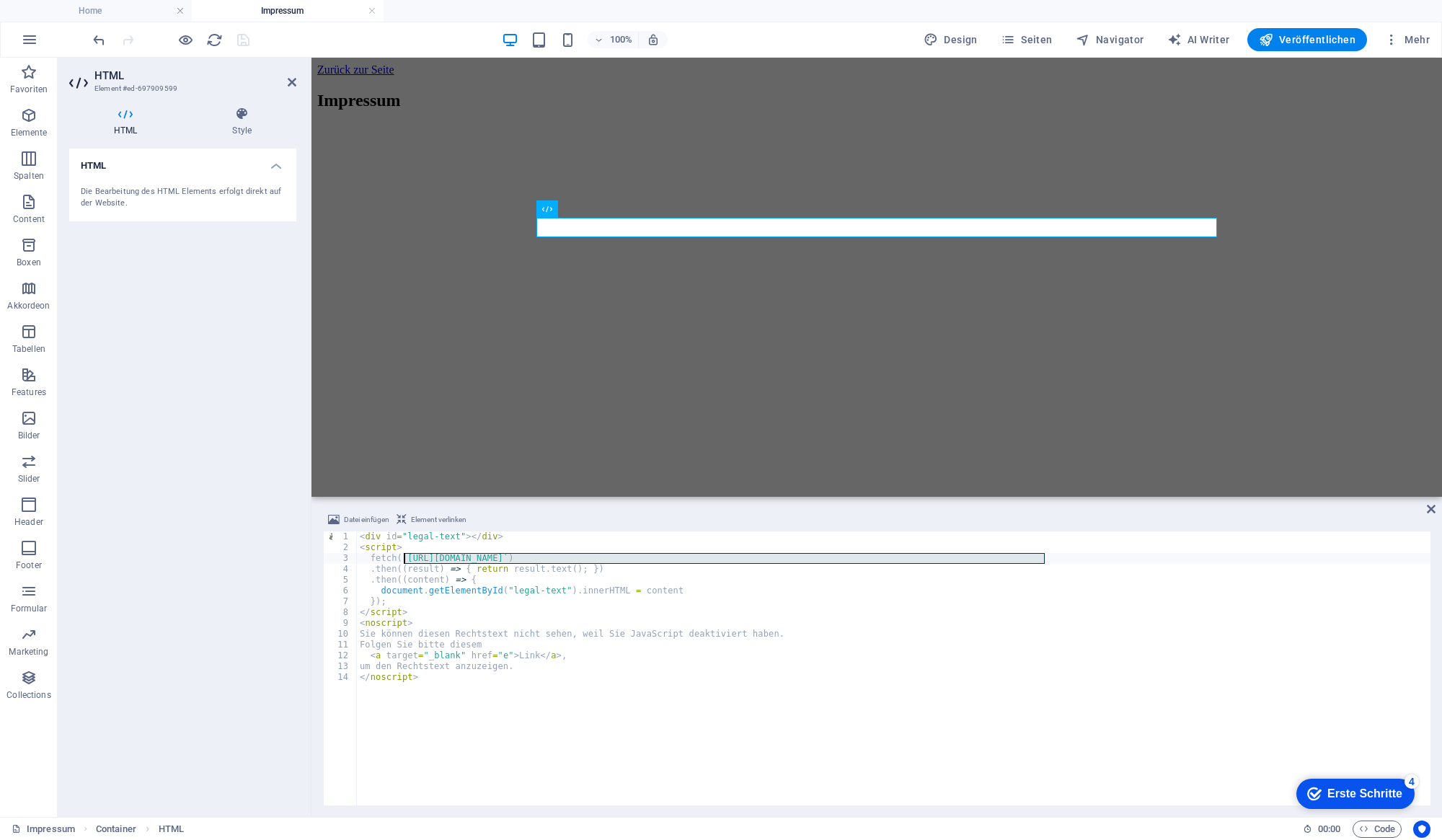
drag, startPoint x: 1045, startPoint y: 559, endPoint x: 404, endPoint y: 557, distance: 641.0
click at [404, 557] on div "< div id = "legal-text" > </ div > < script > fetch ( ` [URL][DOMAIN_NAME] ` ) …" at bounding box center [894, 679] width 1074 height 295
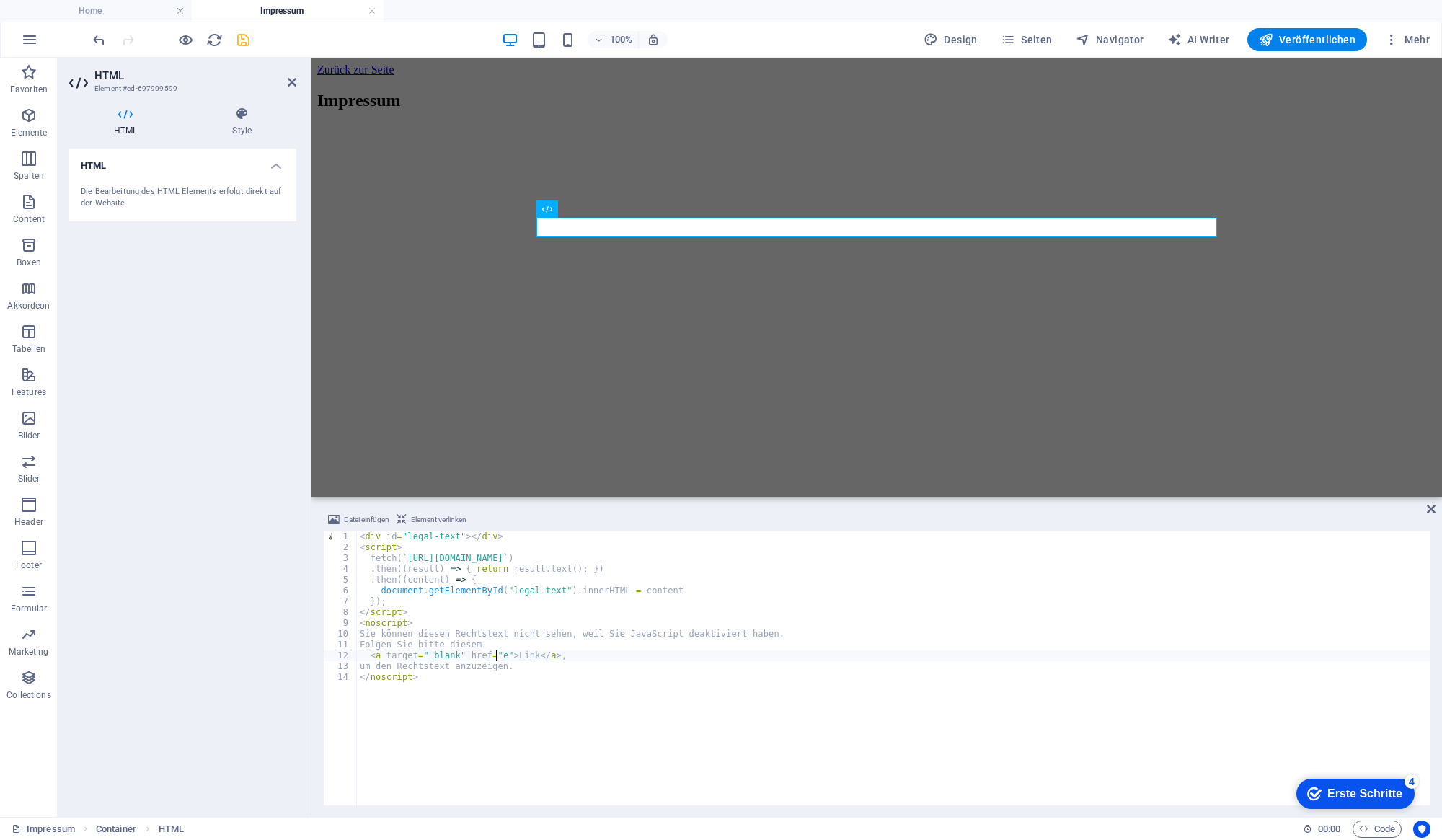
click at [496, 657] on div "< div id = "legal-text" > </ div > < script > fetch ( ` [URL][DOMAIN_NAME] ` ) …" at bounding box center [894, 679] width 1074 height 295
paste textarea "[URL][DOMAIN_NAME]"
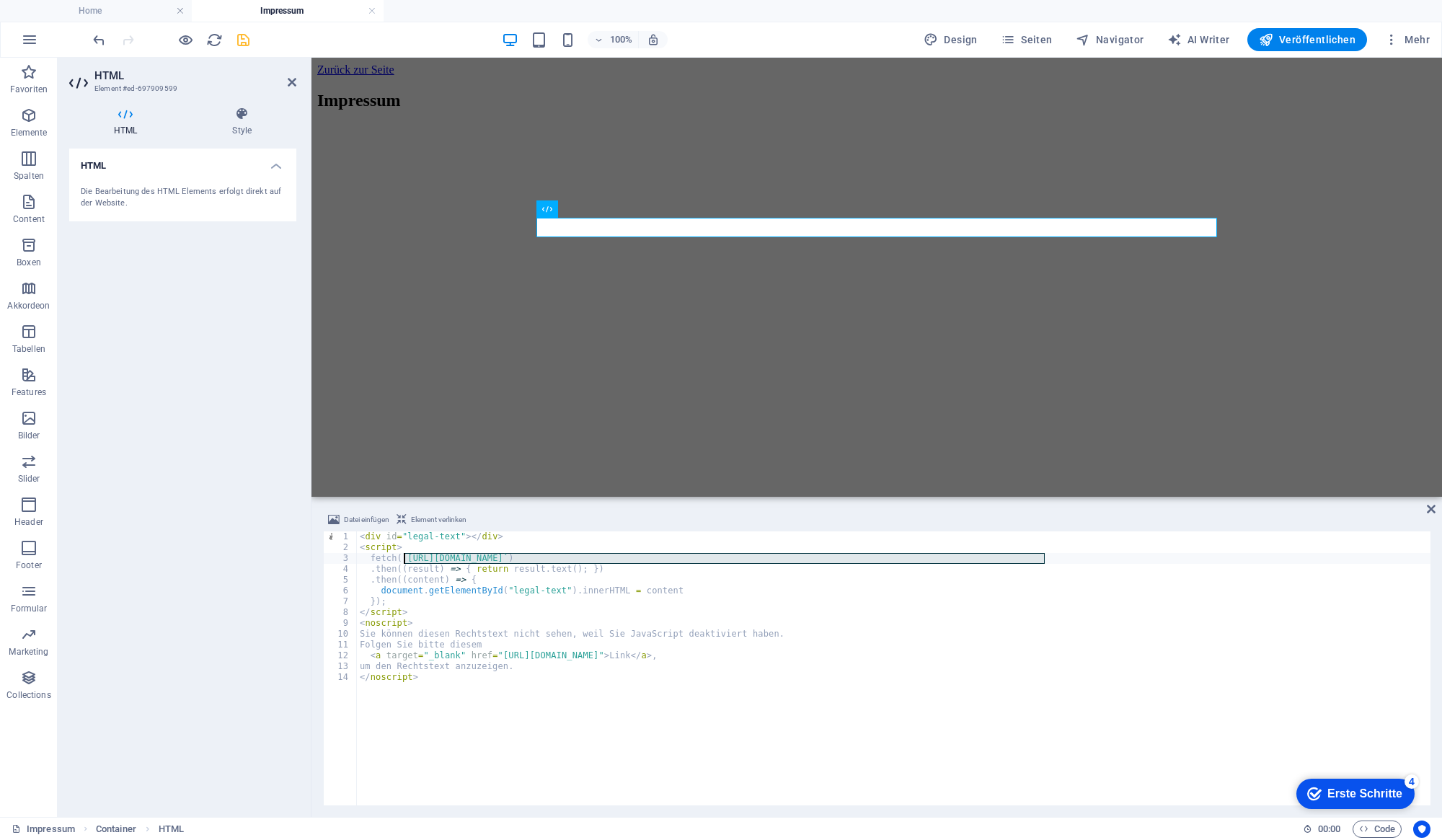
drag, startPoint x: 1044, startPoint y: 557, endPoint x: 405, endPoint y: 556, distance: 639.0
click at [405, 556] on div "< div id = "legal-text" > </ div > < script > fetch ( ` [URL][DOMAIN_NAME] ` ) …" at bounding box center [894, 679] width 1074 height 295
paste textarea "[DOMAIN_NAME][URL]"
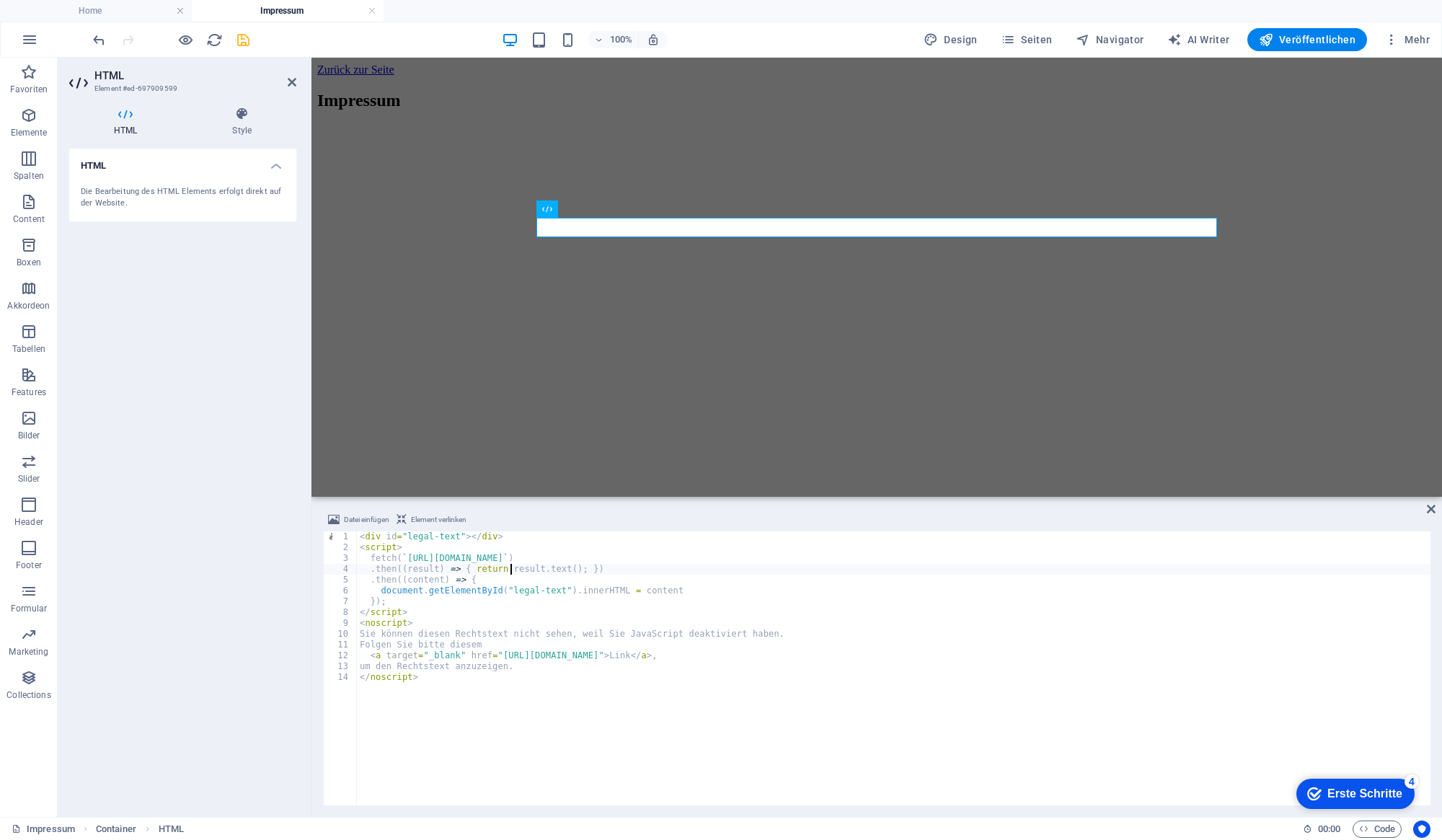
click at [513, 571] on div "< div id = "legal-text" > </ div > < script > fetch ( ` [URL][DOMAIN_NAME] ` ) …" at bounding box center [894, 679] width 1074 height 295
click at [495, 643] on div "< div id = "legal-text" > </ div > < script > fetch ( ` [URL][DOMAIN_NAME] ` ) …" at bounding box center [894, 679] width 1074 height 295
drag, startPoint x: 498, startPoint y: 644, endPoint x: 347, endPoint y: 632, distance: 151.5
click at [347, 632] on div "Folgen Sie bitte diesem 1 2 3 4 5 6 7 8 9 10 11 12 13 14 < div id = "legal-text…" at bounding box center [876, 669] width 1108 height 274
click at [586, 669] on div "< div id = "legal-text" > </ div > < script > fetch ( ` [URL][DOMAIN_NAME] ` ) …" at bounding box center [894, 679] width 1074 height 295
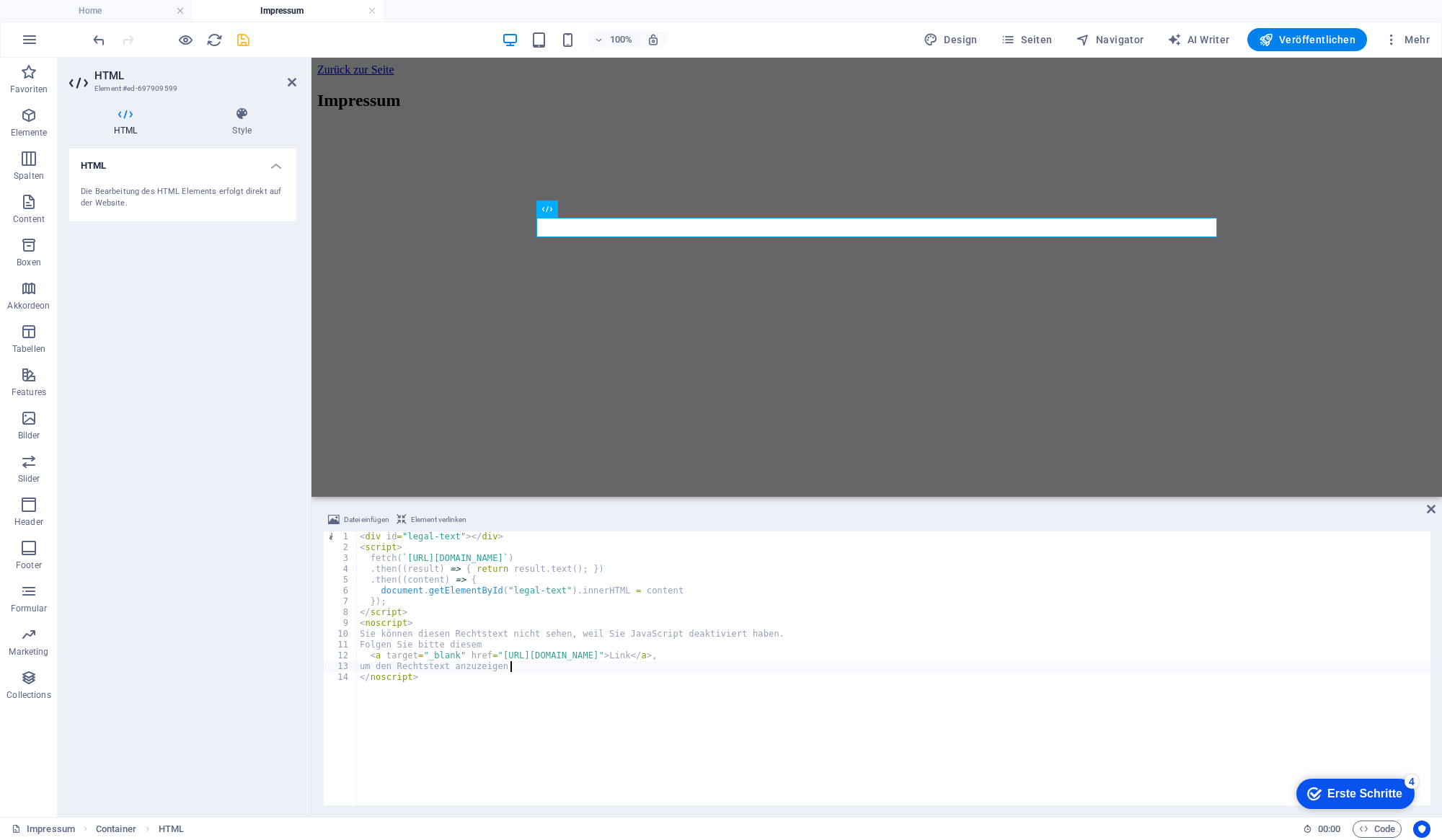
click at [568, 598] on div "< div id = "legal-text" > </ div > < script > fetch ( ` [URL][DOMAIN_NAME] ` ) …" at bounding box center [894, 679] width 1074 height 295
type textarea "});"
click at [248, 41] on icon "save" at bounding box center [242, 40] width 16 height 16
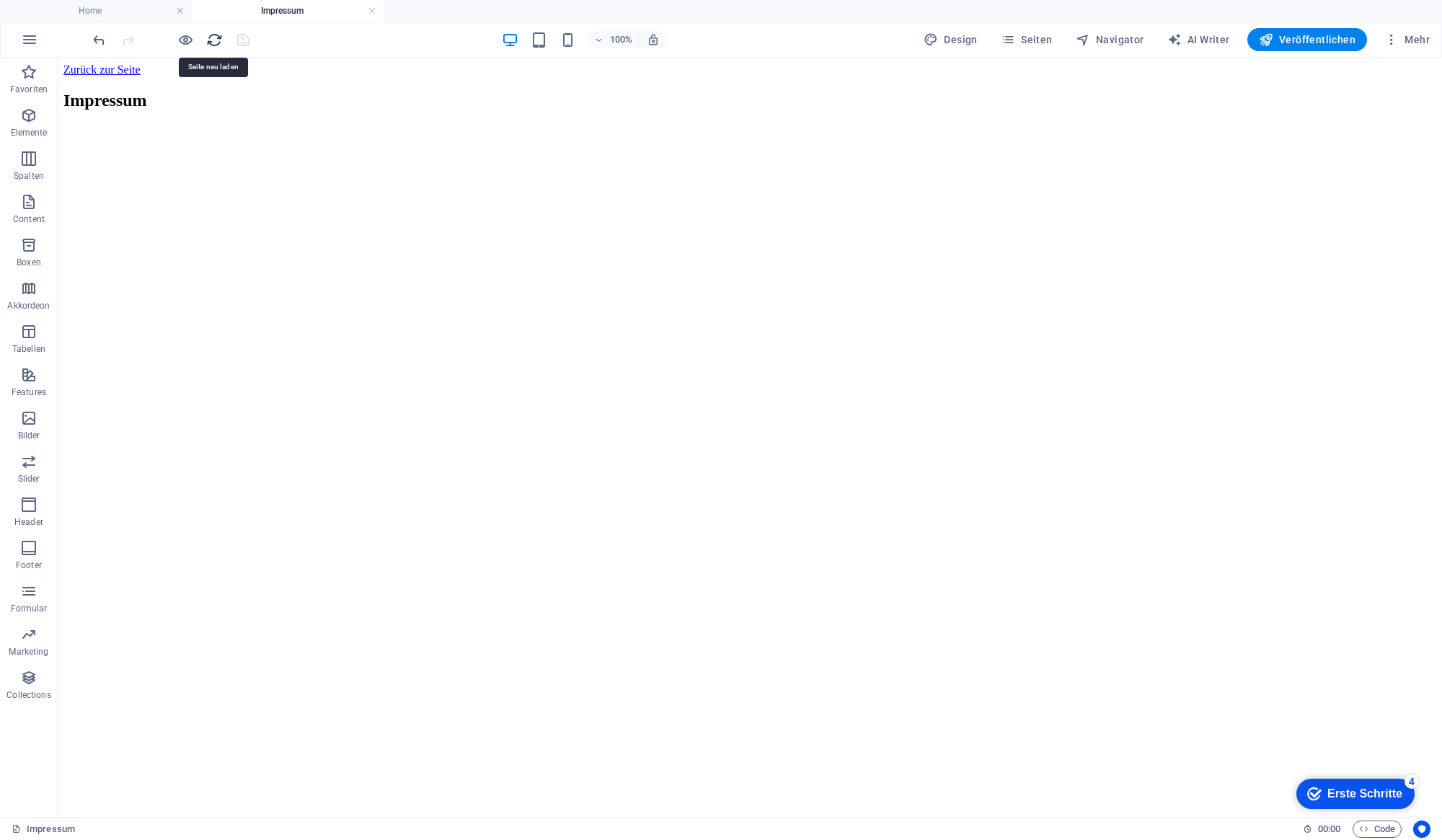
click at [211, 41] on icon "reload" at bounding box center [214, 40] width 16 height 16
click at [184, 112] on h6 "Vorschau-Website öffnen" at bounding box center [197, 112] width 107 height 17
click at [449, 136] on div at bounding box center [749, 136] width 1373 height 0
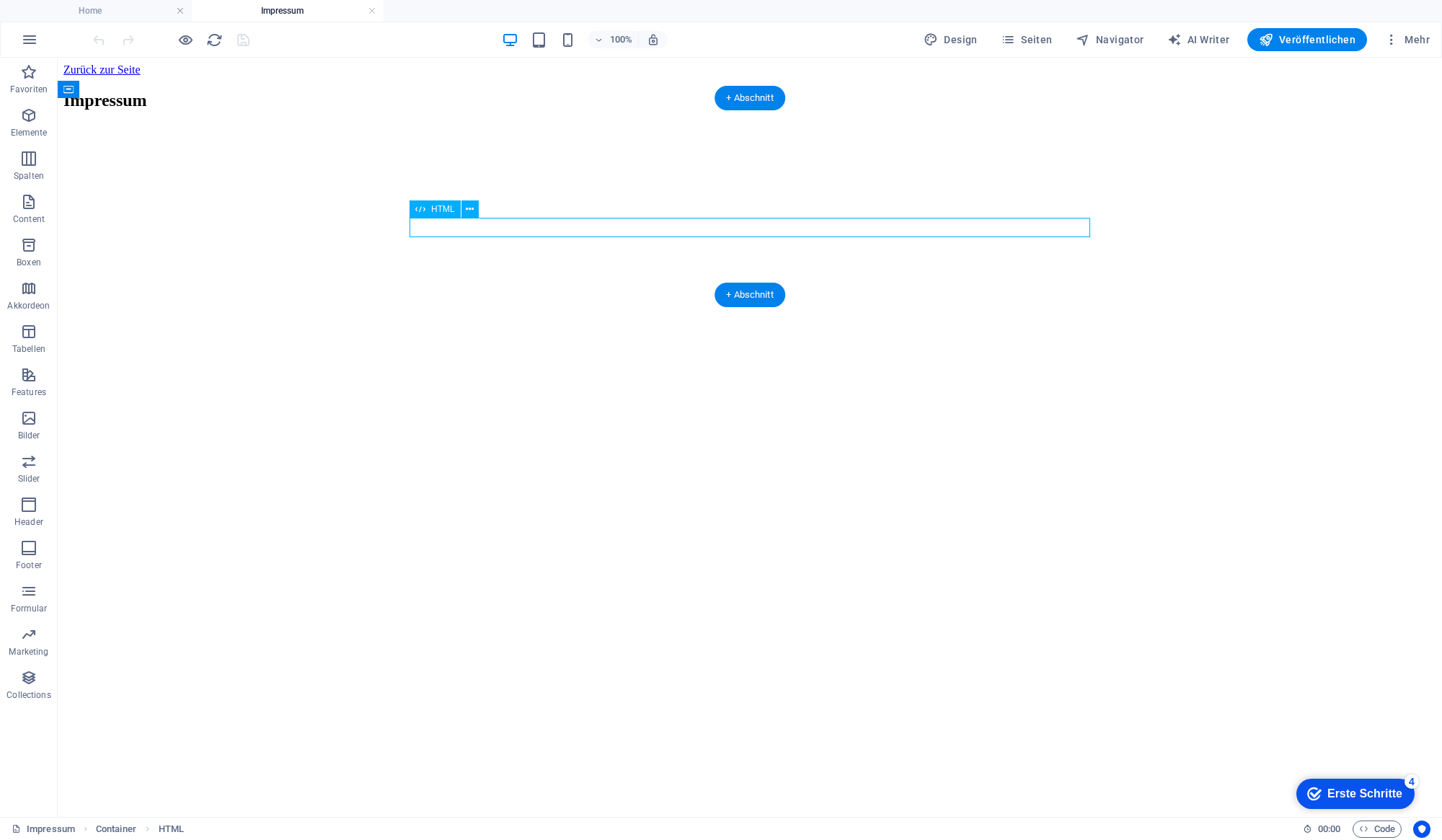
click at [449, 136] on div at bounding box center [749, 136] width 1373 height 0
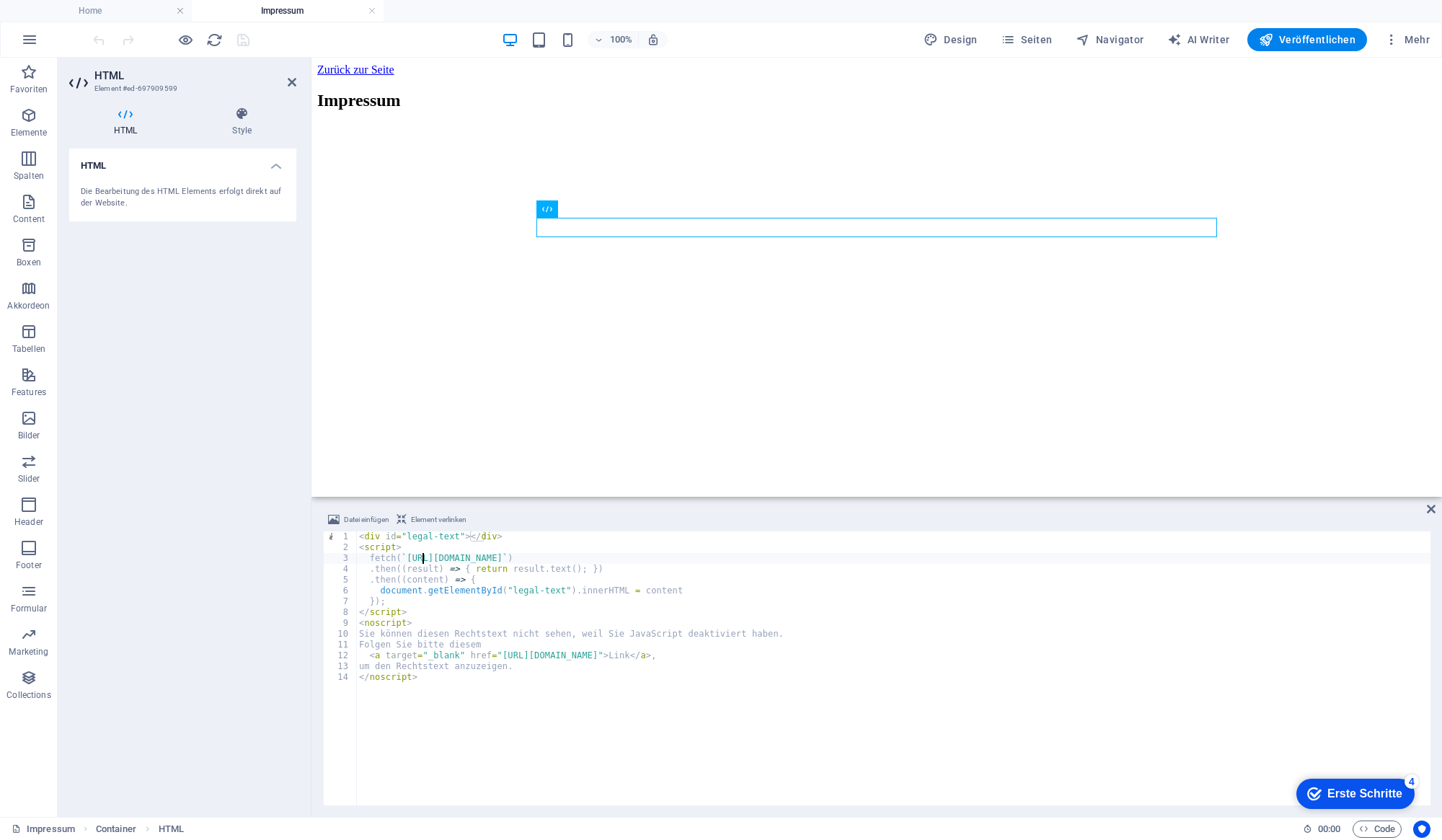
click at [424, 559] on div "< div id = "legal-text" > </ div > < script > fetch ( ` [URL][DOMAIN_NAME] ` ) …" at bounding box center [893, 679] width 1075 height 295
click at [727, 559] on div "< div id = "legal-text" > </ div > < script > fetch ( ` [URL][DOMAIN_NAME] ` ) …" at bounding box center [893, 679] width 1075 height 295
click at [740, 562] on div "< div id = "legal-text" > </ div > < script > fetch ( ` [URL][DOMAIN_NAME] ` ) …" at bounding box center [893, 679] width 1075 height 295
click at [507, 580] on div "< div id = "legal-text" > </ div > < script > fetch ( ` [URL][DOMAIN_NAME] ` ) …" at bounding box center [893, 679] width 1075 height 295
click at [538, 570] on div "< div id = "legal-text" > </ div > < script > fetch ( ` [URL][DOMAIN_NAME] ` ) …" at bounding box center [893, 679] width 1075 height 295
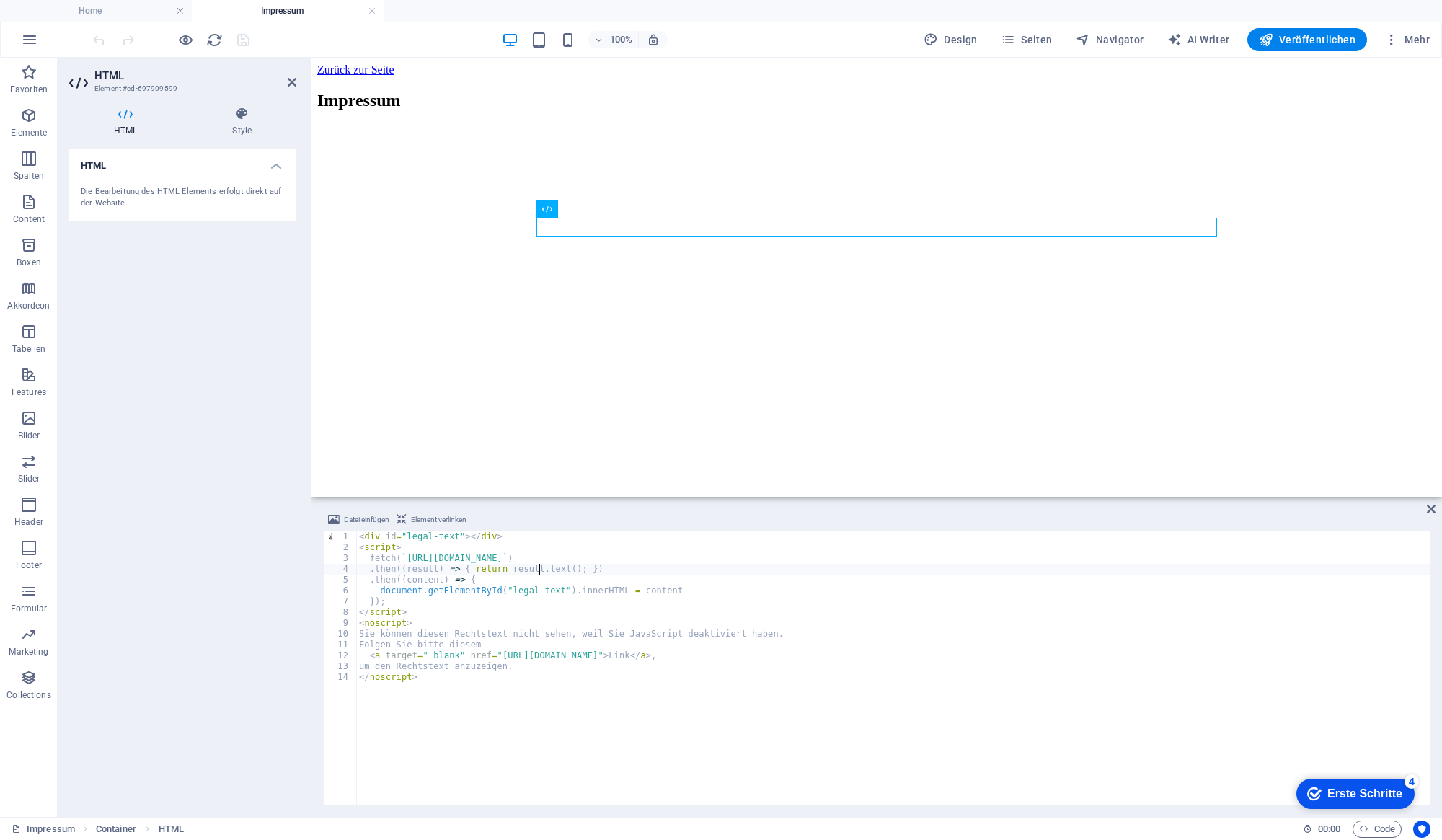
click at [639, 594] on div "< div id = "legal-text" > </ div > < script > fetch ( ` [URL][DOMAIN_NAME] ` ) …" at bounding box center [893, 679] width 1075 height 295
click at [439, 555] on div "< div id = "legal-text" > </ div > < script > fetch ( ` [URL][DOMAIN_NAME] ` ) …" at bounding box center [893, 679] width 1075 height 295
type textarea "fetch(`https://[DOMAIN_NAME]/rechtstexte/impressum.html`)"
click at [1274, 42] on icon "button" at bounding box center [1266, 39] width 15 height 15
